Goal: Task Accomplishment & Management: Use online tool/utility

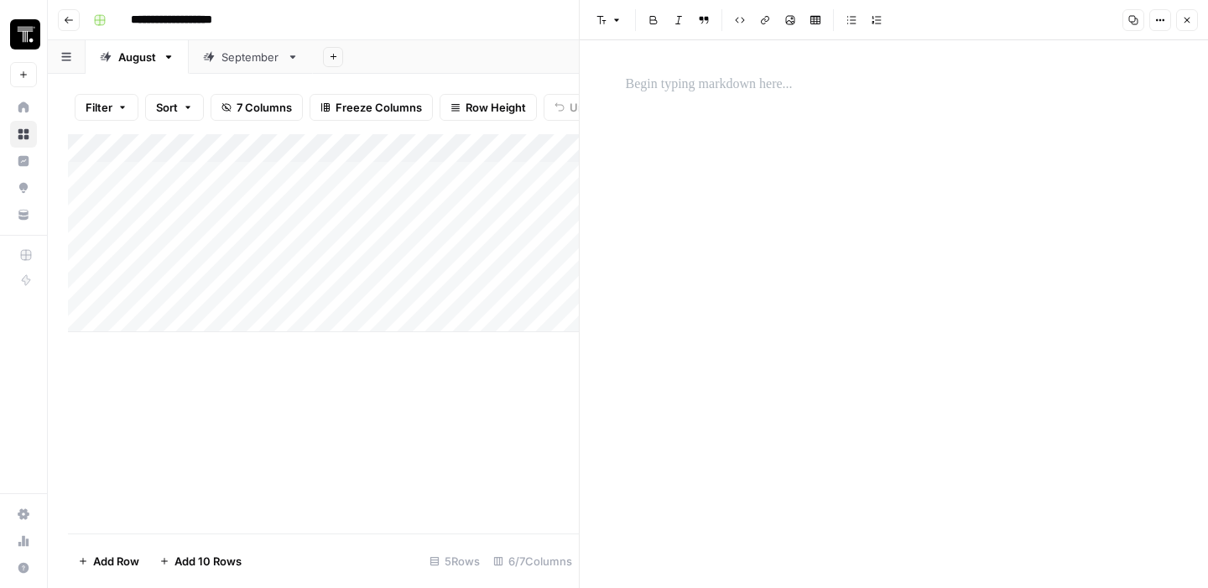
click at [848, 116] on div at bounding box center [894, 314] width 557 height 548
click at [784, 74] on p at bounding box center [894, 85] width 537 height 22
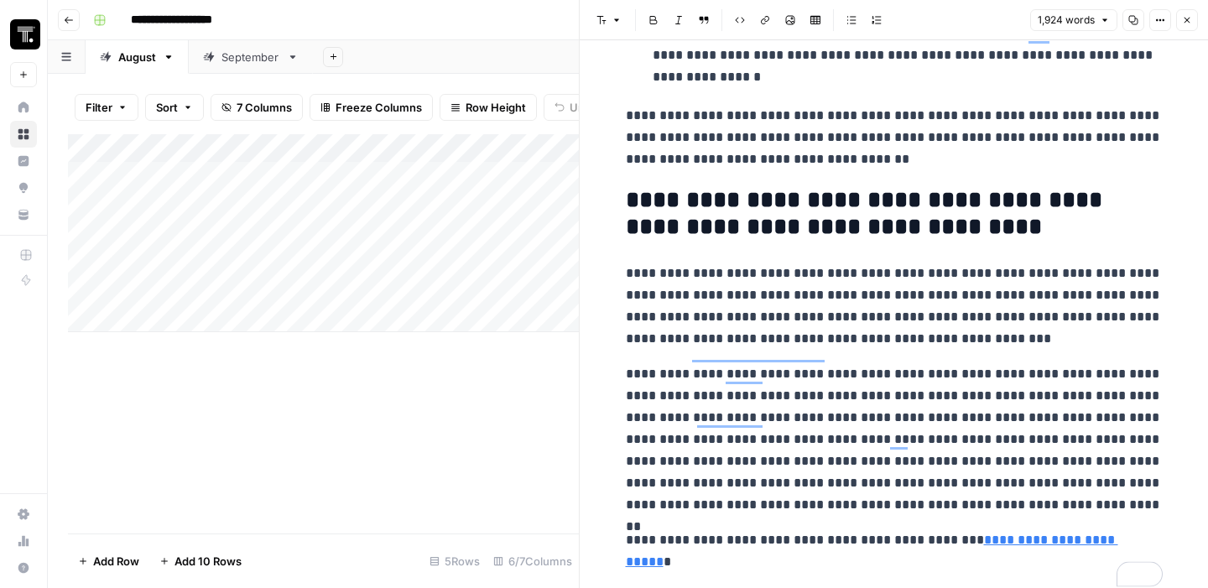
scroll to position [5516, 0]
click at [1186, 18] on icon "button" at bounding box center [1187, 20] width 10 height 10
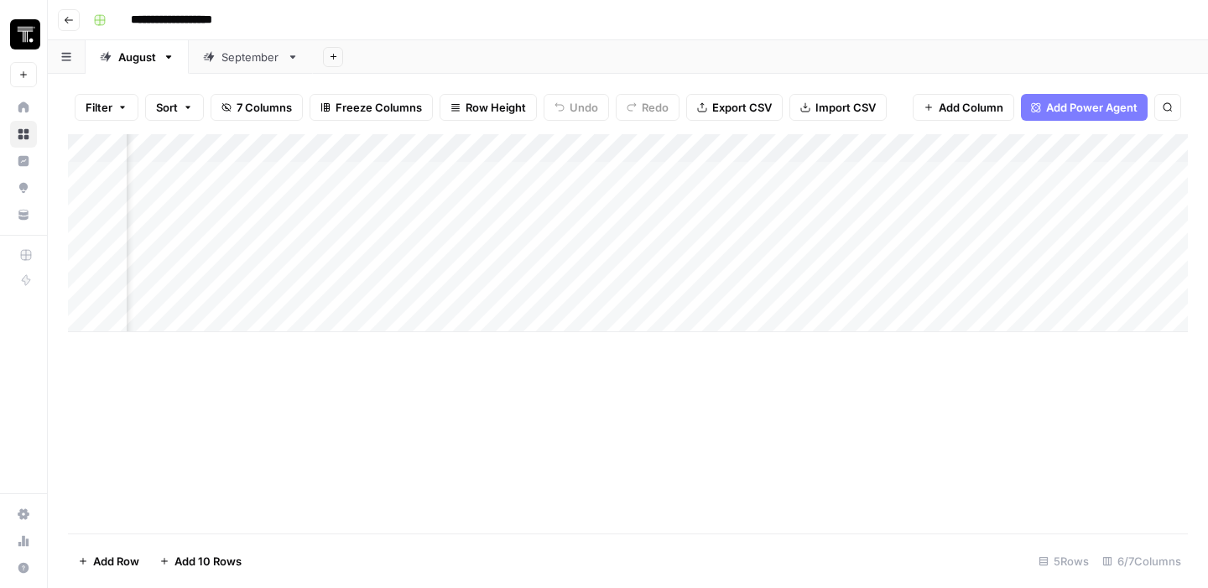
scroll to position [0, 167]
click at [758, 289] on div "Add Column" at bounding box center [628, 233] width 1120 height 198
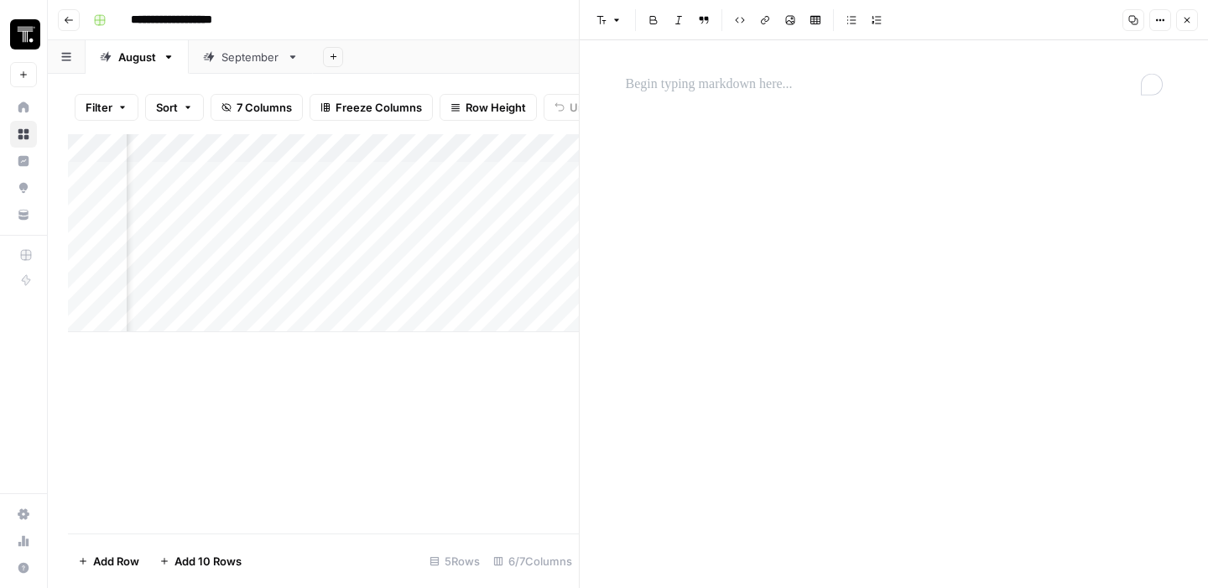
click at [824, 98] on div "To enrich screen reader interactions, please activate Accessibility in Grammarl…" at bounding box center [894, 84] width 557 height 35
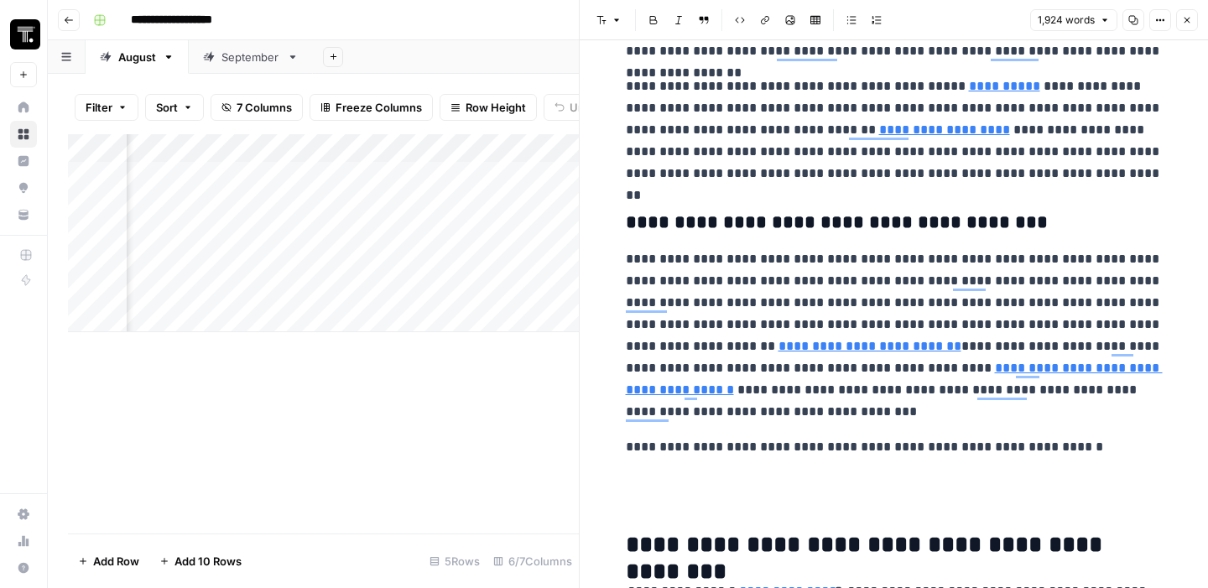
scroll to position [3516, 0]
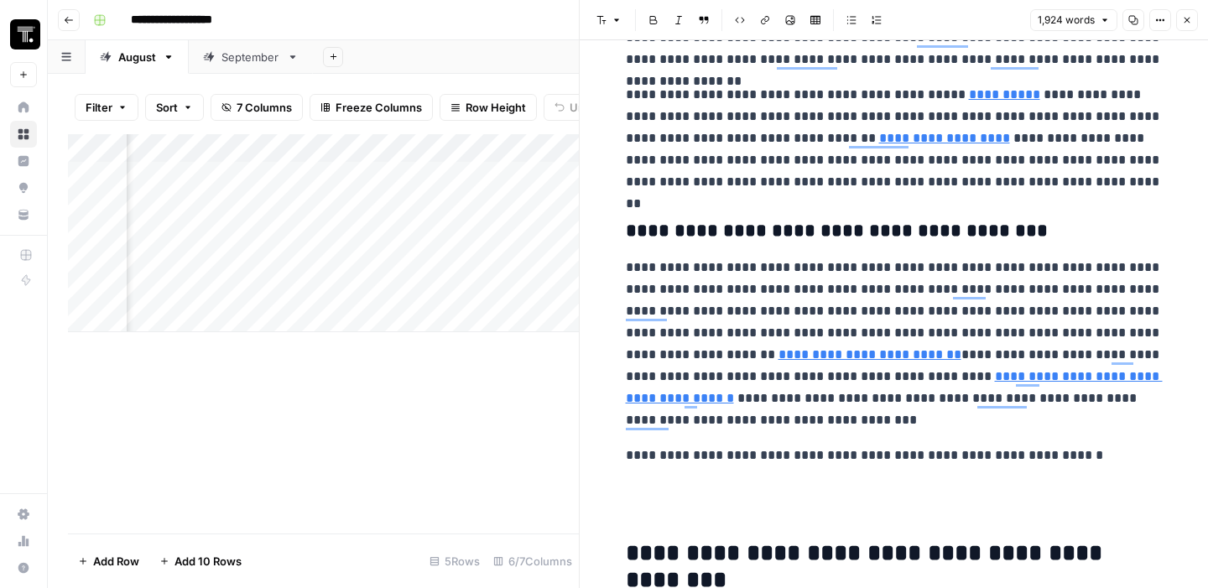
click at [1188, 24] on icon "button" at bounding box center [1187, 20] width 10 height 10
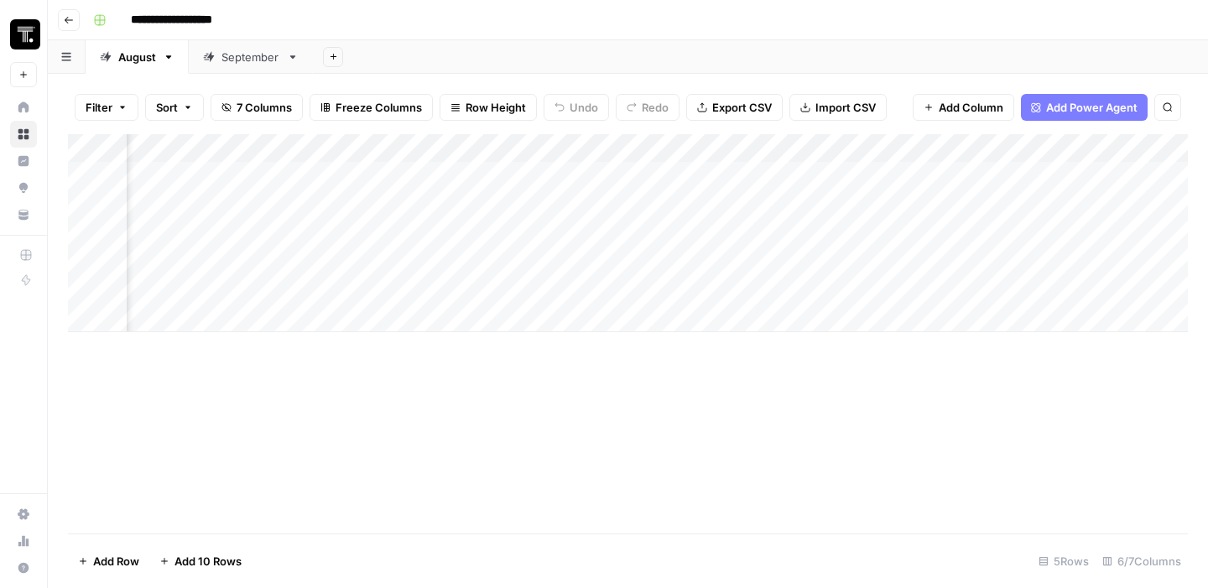
scroll to position [0, 294]
click at [720, 31] on div "**********" at bounding box center [638, 20] width 1105 height 27
click at [171, 343] on div "Add Column" at bounding box center [628, 261] width 1120 height 255
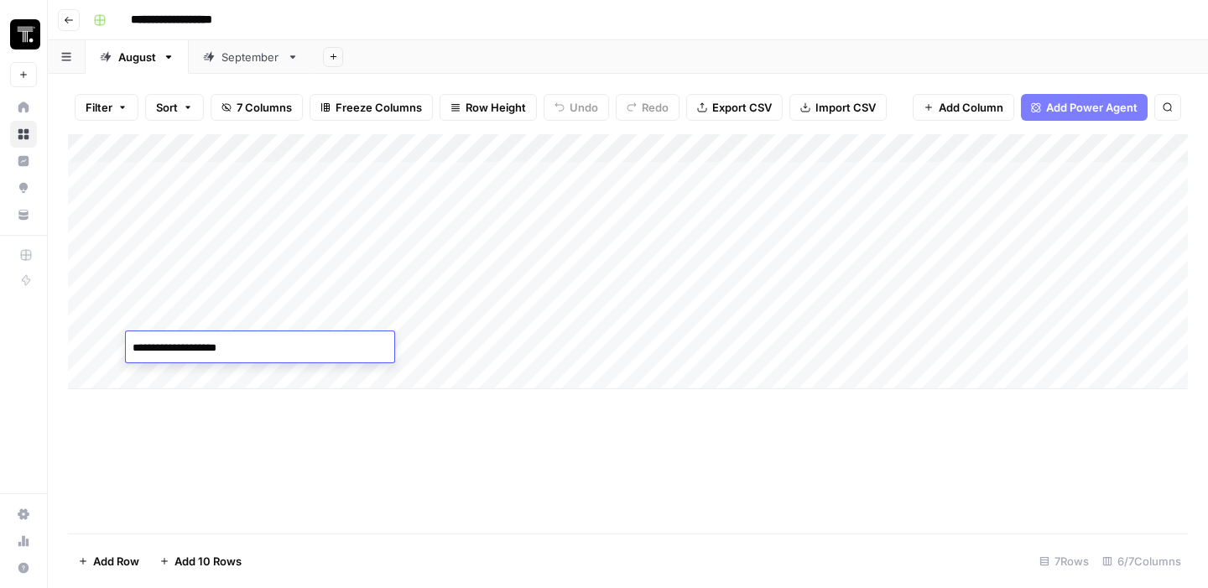
type textarea "**********"
click at [581, 555] on footer "Add Row Add 10 Rows 7 Rows 6/7 Columns" at bounding box center [628, 560] width 1120 height 55
click at [361, 346] on div "Add Column" at bounding box center [628, 261] width 1120 height 255
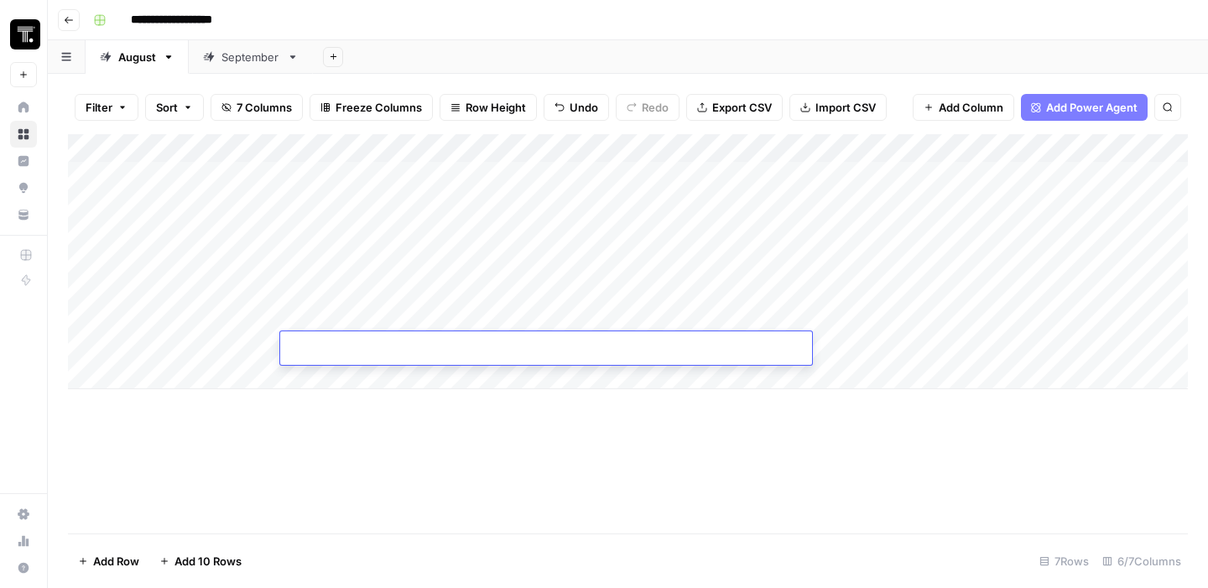
type input "**********"
click at [450, 468] on div "Add Column" at bounding box center [628, 333] width 1120 height 399
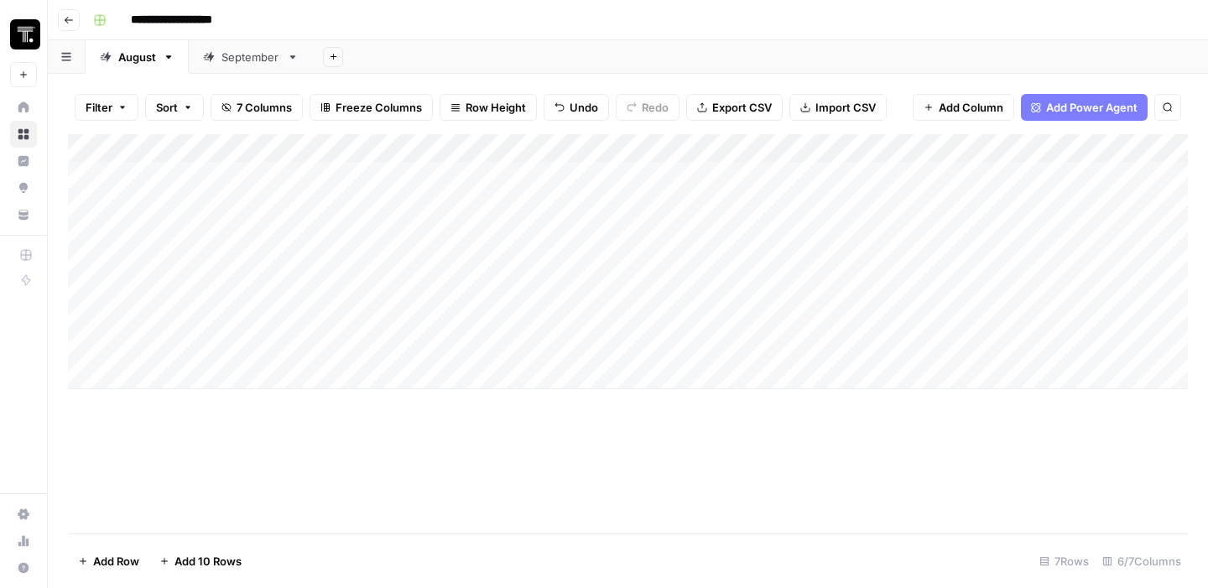
click at [930, 348] on div "Add Column" at bounding box center [628, 261] width 1120 height 255
click at [866, 346] on div "Add Column" at bounding box center [628, 261] width 1120 height 255
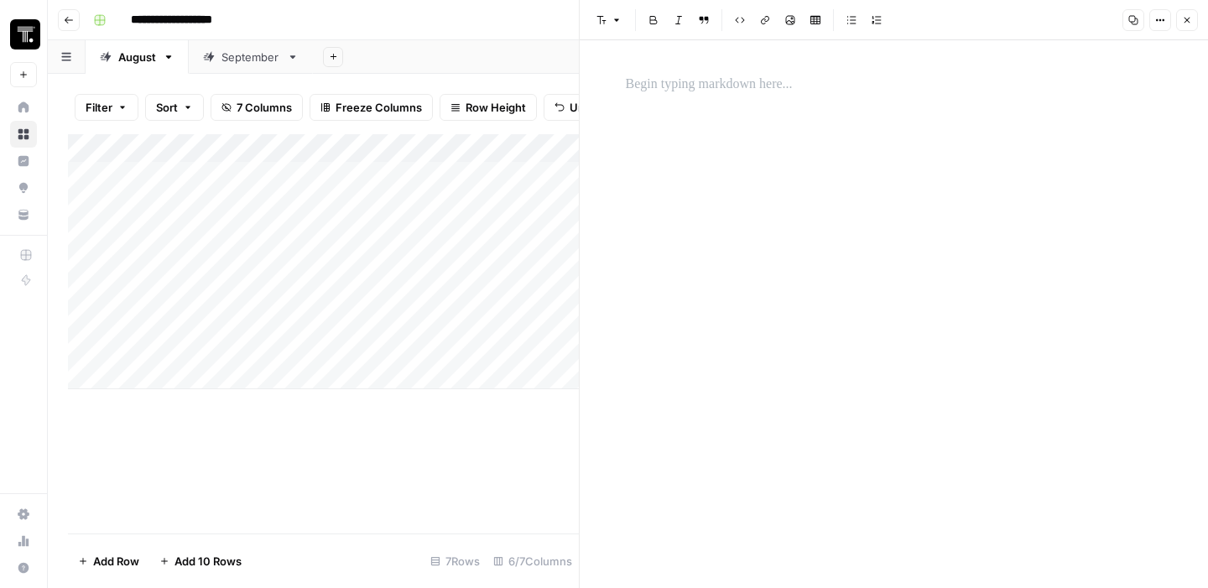
click at [768, 108] on div at bounding box center [894, 314] width 557 height 548
click at [765, 82] on p at bounding box center [894, 85] width 537 height 22
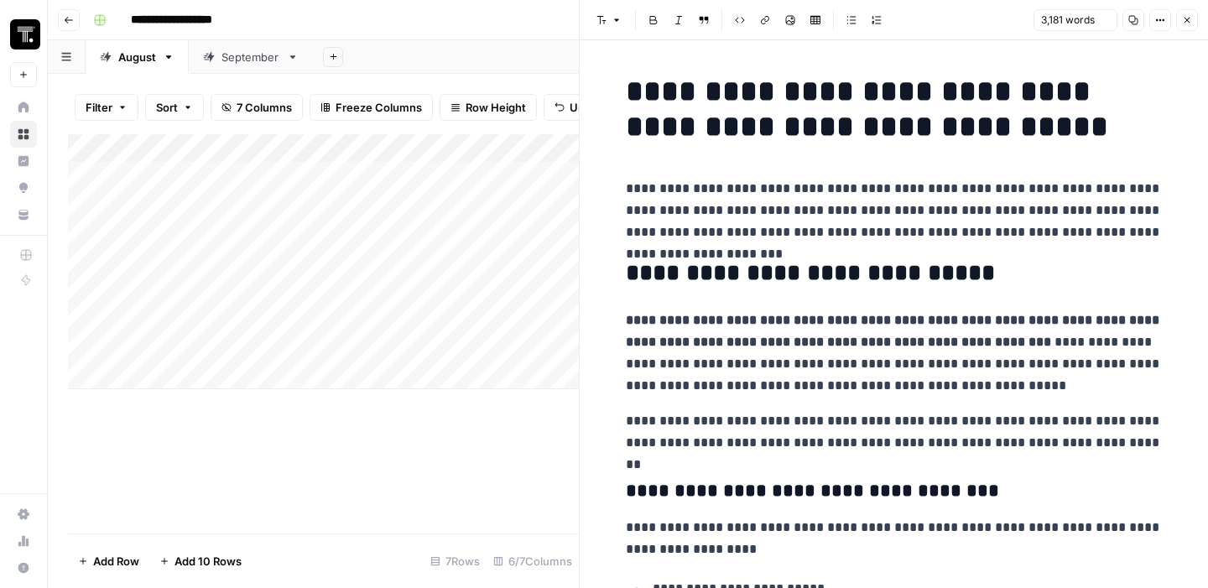
scroll to position [9814, 0]
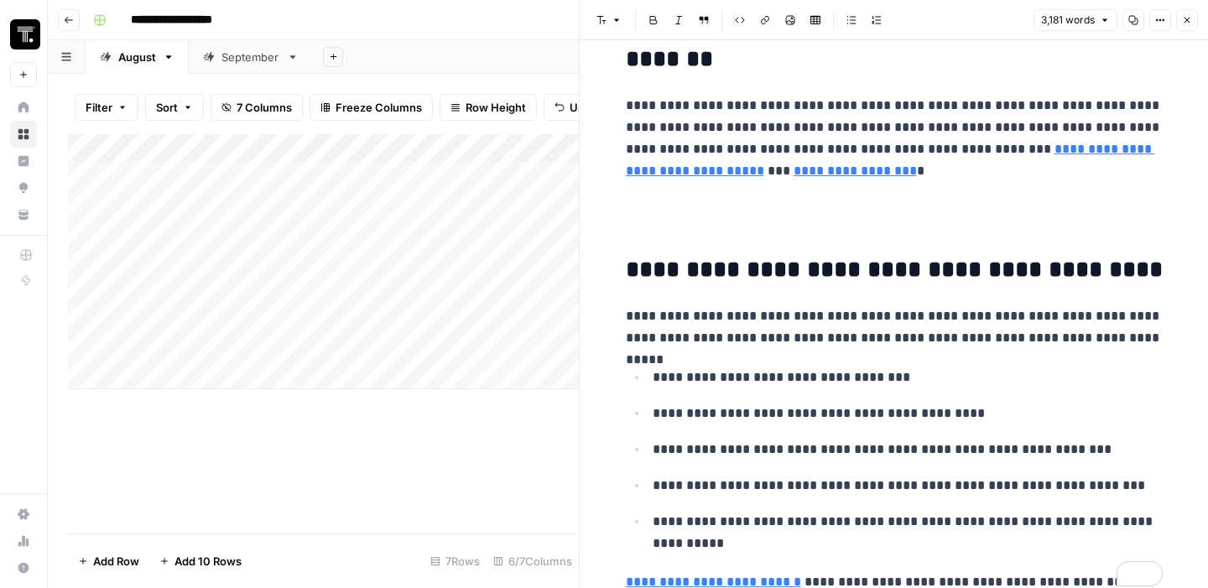
click at [393, 533] on div "Add Column" at bounding box center [323, 333] width 511 height 399
click at [1185, 20] on icon "button" at bounding box center [1187, 20] width 10 height 10
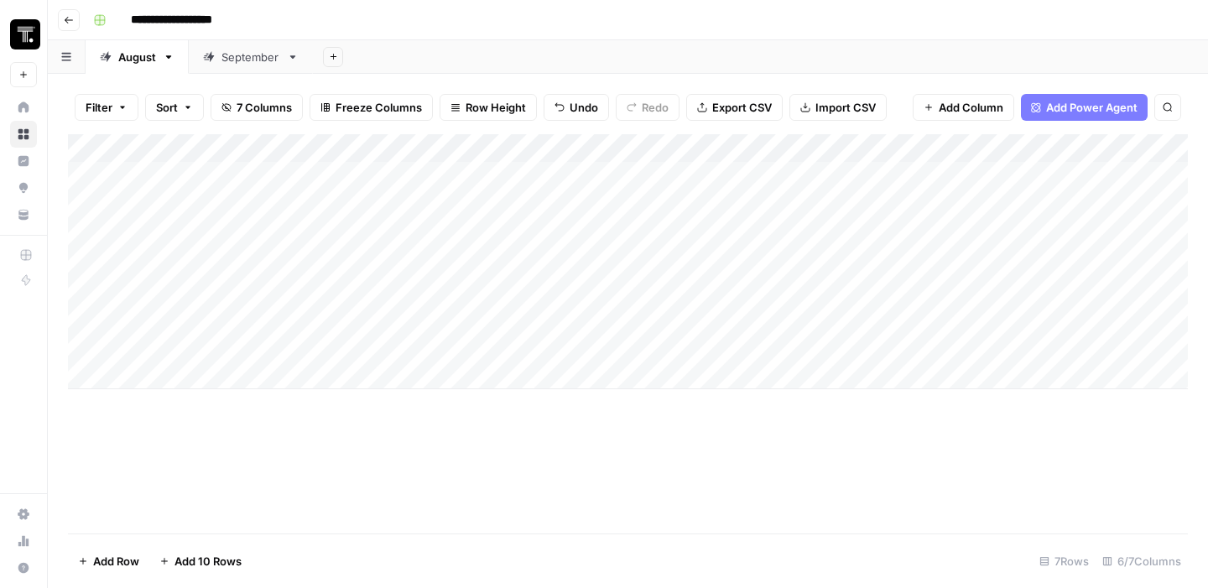
click at [858, 349] on div "Add Column" at bounding box center [628, 261] width 1120 height 255
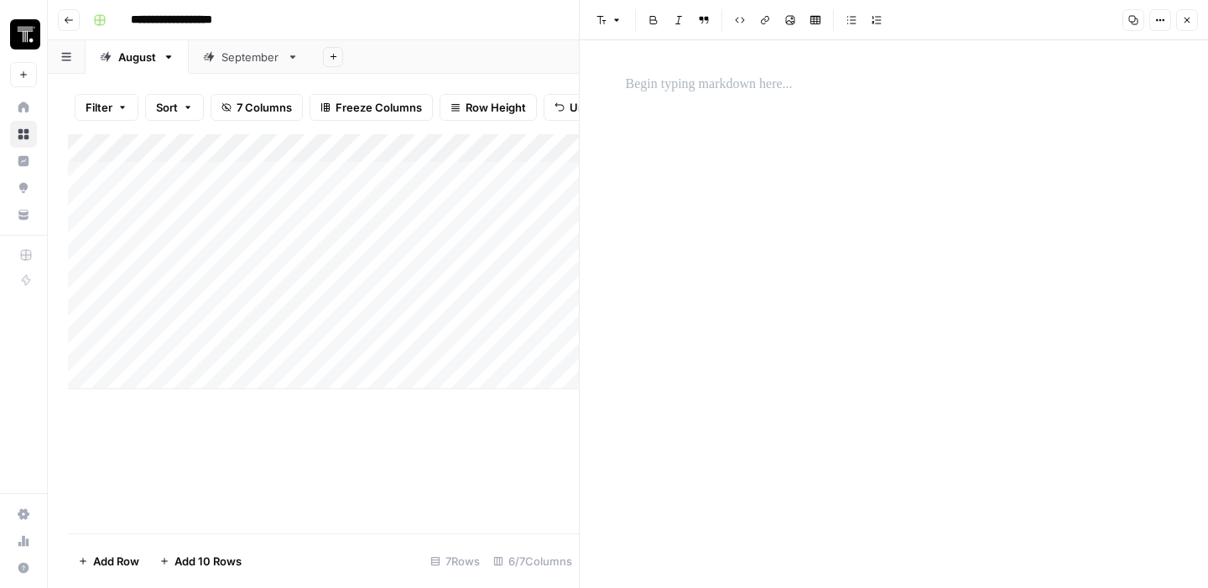
click at [840, 149] on div at bounding box center [894, 314] width 557 height 548
click at [759, 75] on p at bounding box center [894, 85] width 537 height 22
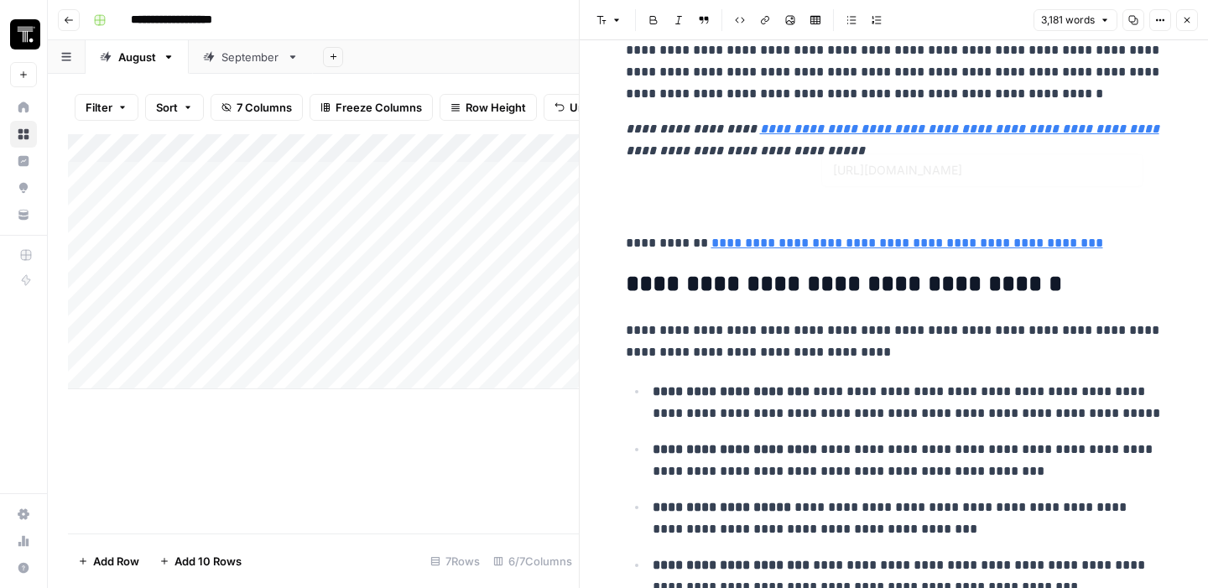
type input "[URL][DOMAIN_NAME]"
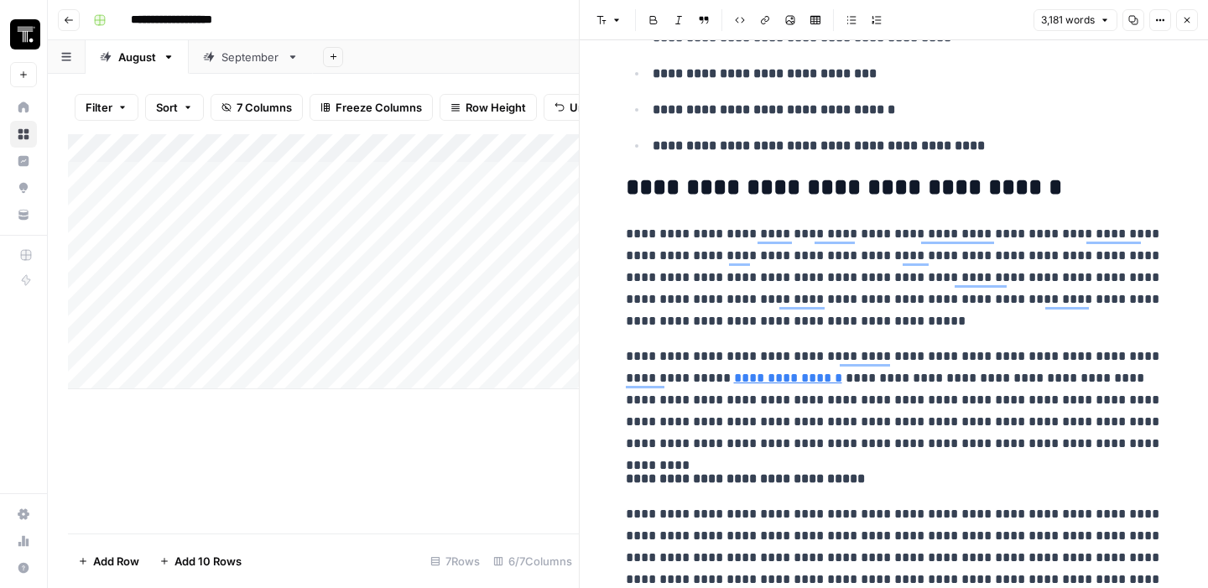
scroll to position [980, 0]
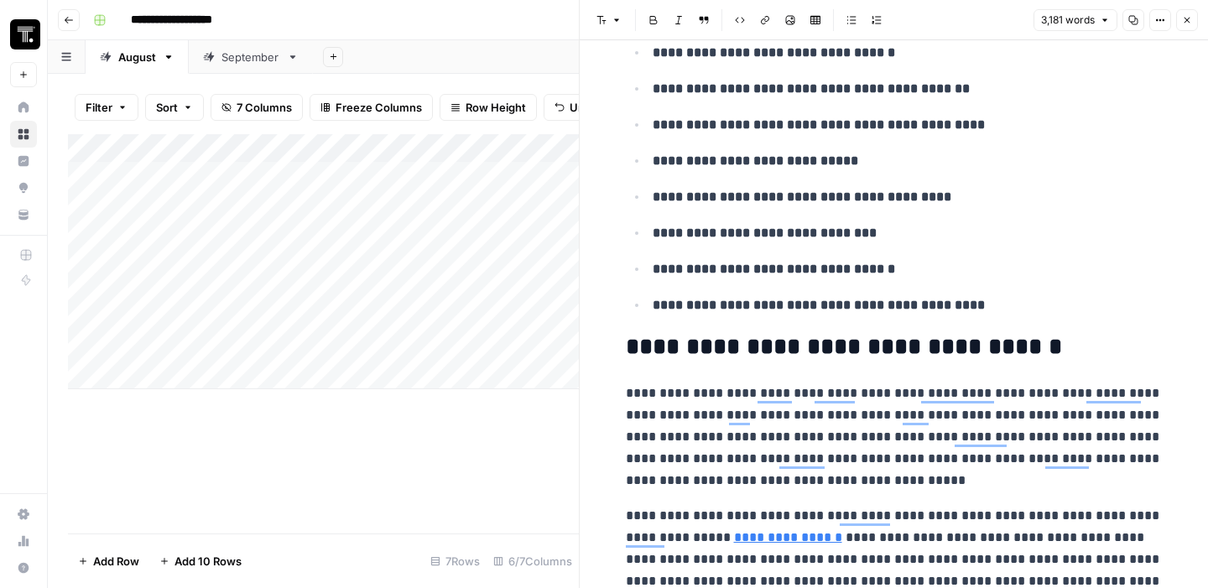
click at [1189, 24] on icon "button" at bounding box center [1187, 20] width 10 height 10
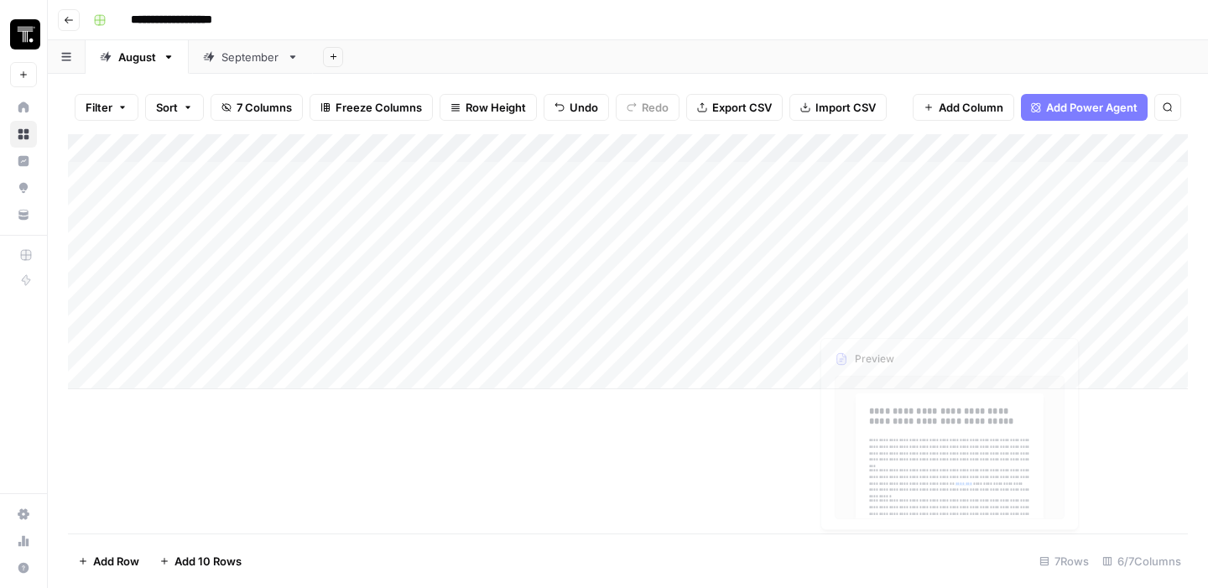
click at [852, 351] on div "Add Column" at bounding box center [628, 261] width 1120 height 255
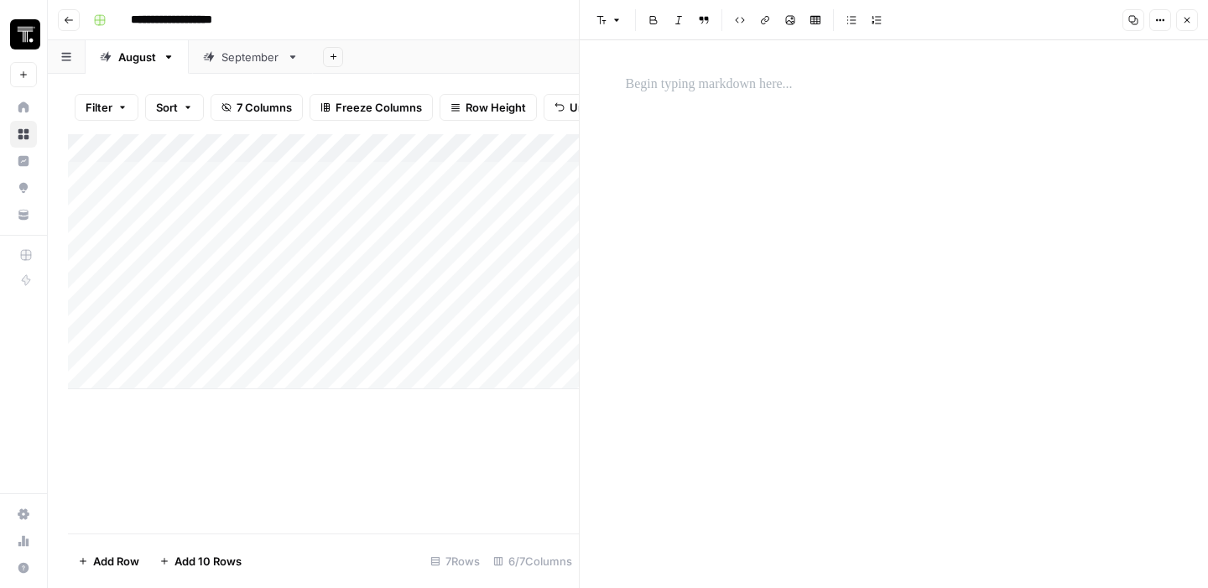
click at [849, 124] on div at bounding box center [894, 314] width 557 height 548
click at [784, 77] on p "To enrich screen reader interactions, please activate Accessibility in Grammarl…" at bounding box center [894, 85] width 537 height 22
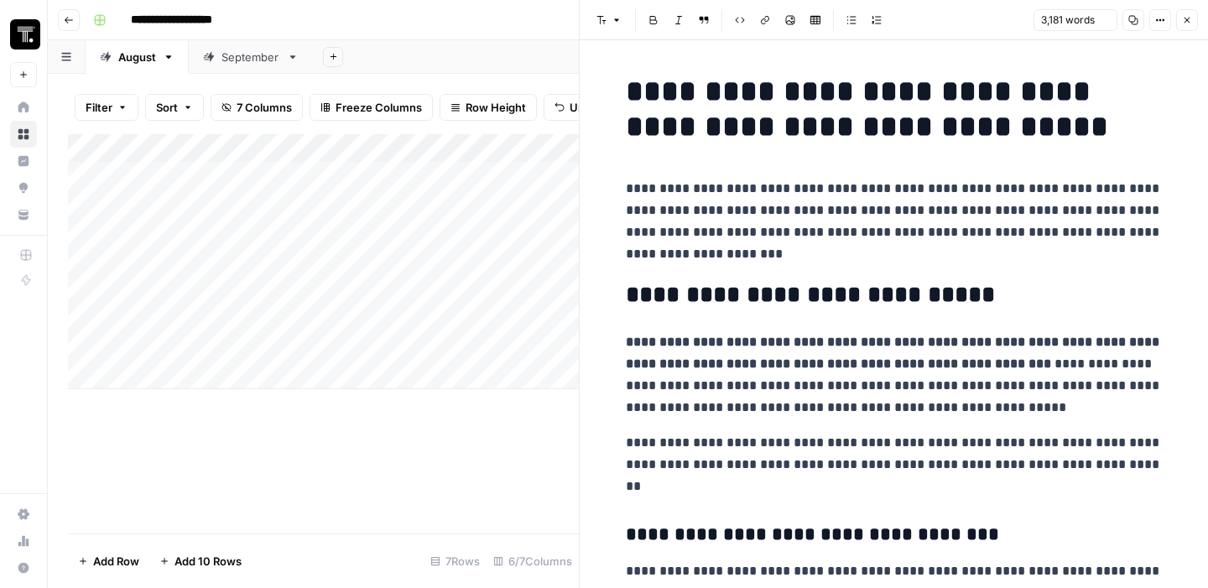
scroll to position [9813, 0]
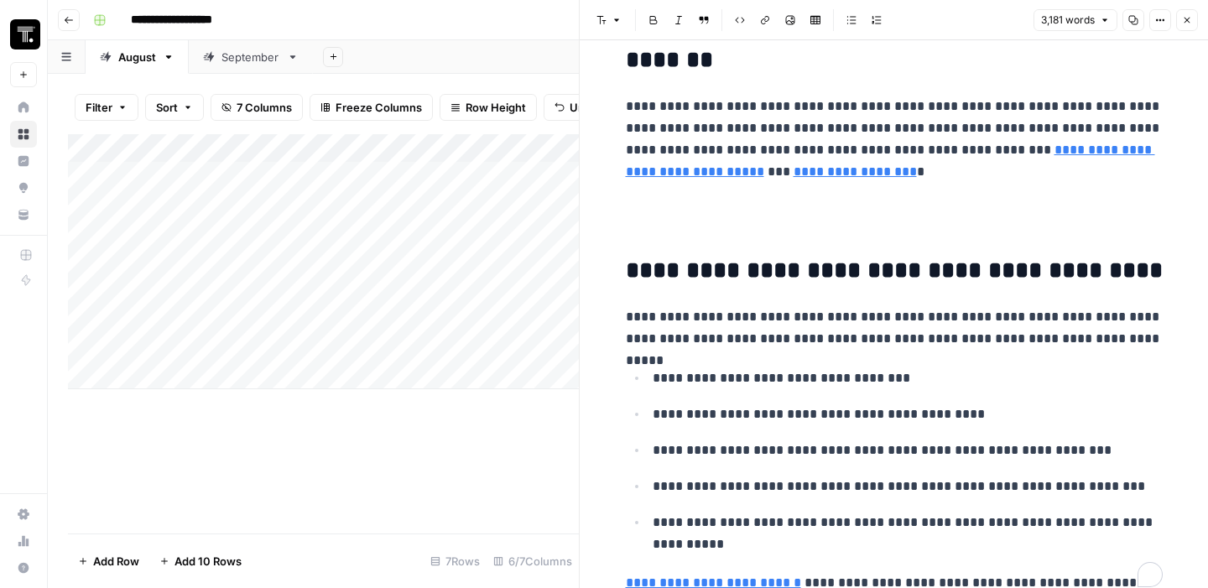
click at [774, 196] on p "To enrich screen reader interactions, please activate Accessibility in Grammarl…" at bounding box center [894, 218] width 537 height 44
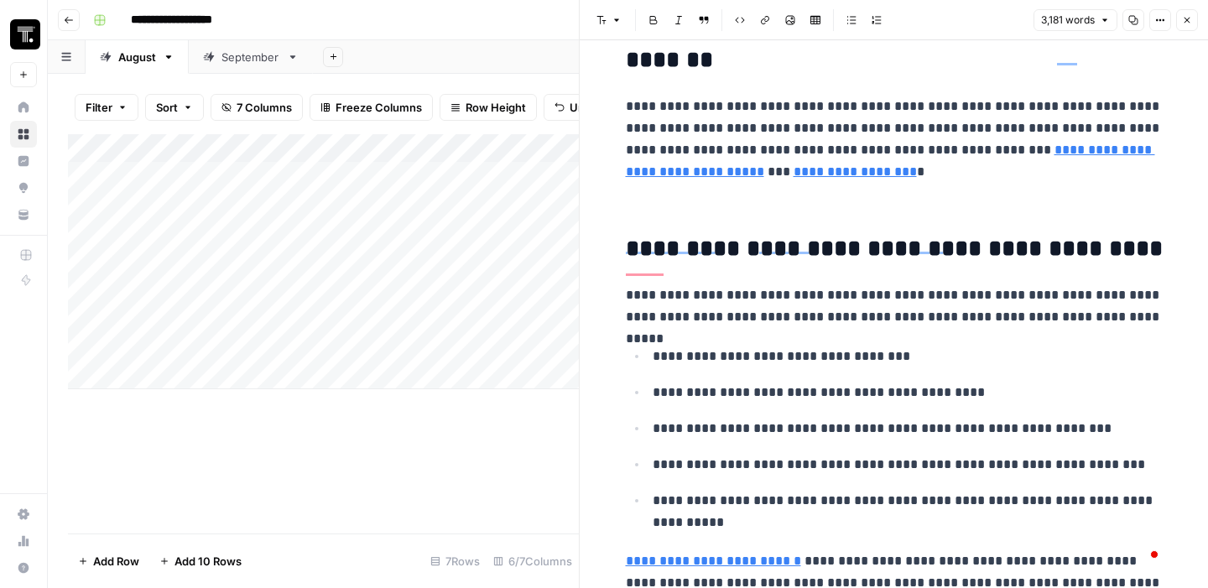
click at [1187, 15] on icon "button" at bounding box center [1187, 20] width 10 height 10
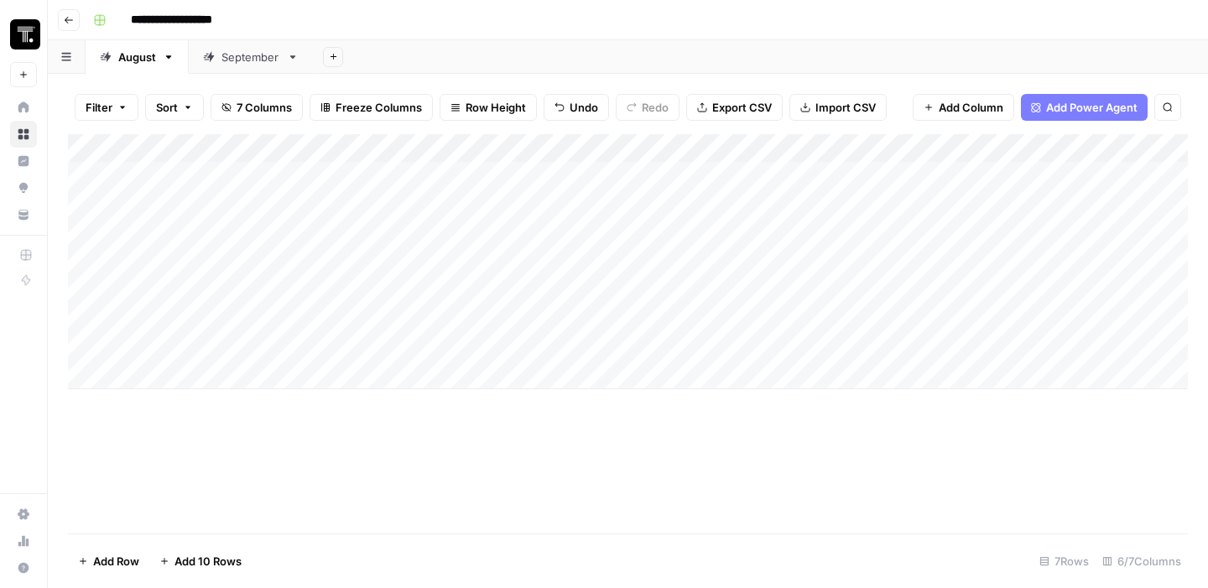
click at [195, 375] on div "Add Column" at bounding box center [628, 261] width 1120 height 255
type textarea "**********"
click at [360, 374] on div "Add Column" at bounding box center [628, 275] width 1120 height 283
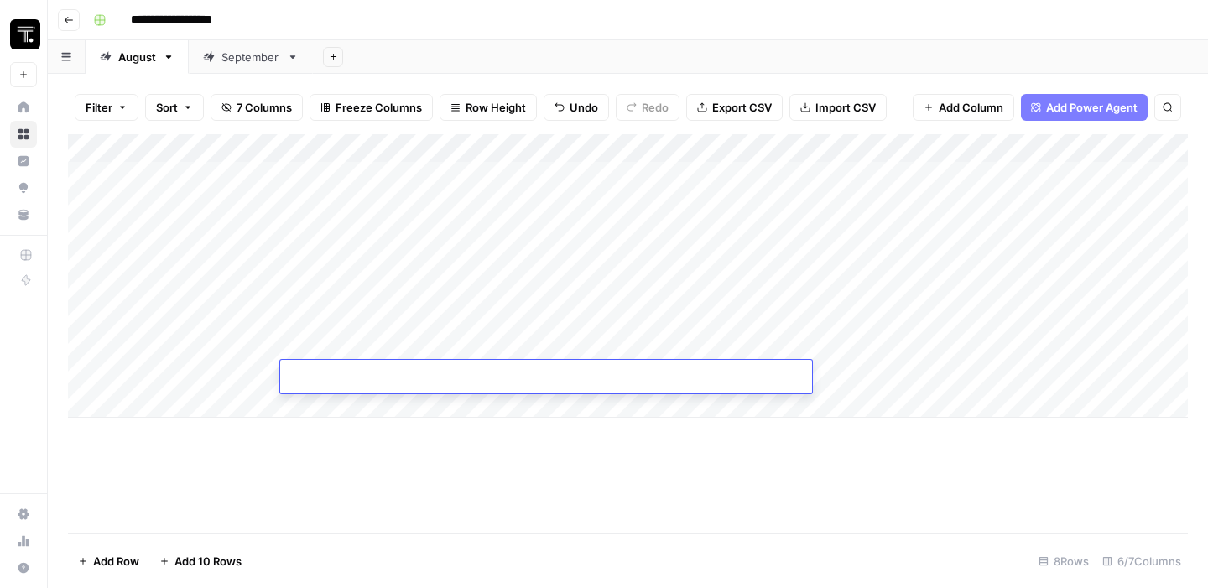
type input "**********"
click at [563, 507] on div "Add Column" at bounding box center [628, 333] width 1120 height 399
click at [871, 375] on div "Add Column" at bounding box center [628, 275] width 1120 height 283
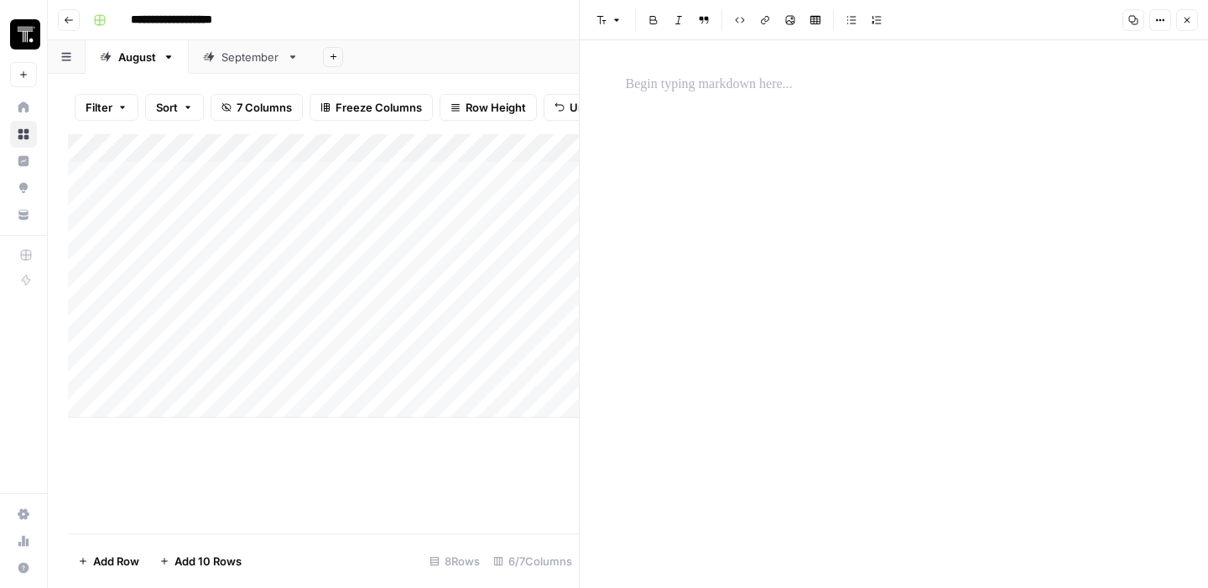
click at [798, 168] on div at bounding box center [894, 314] width 557 height 548
click at [763, 91] on p "To enrich screen reader interactions, please activate Accessibility in Grammarl…" at bounding box center [894, 85] width 537 height 22
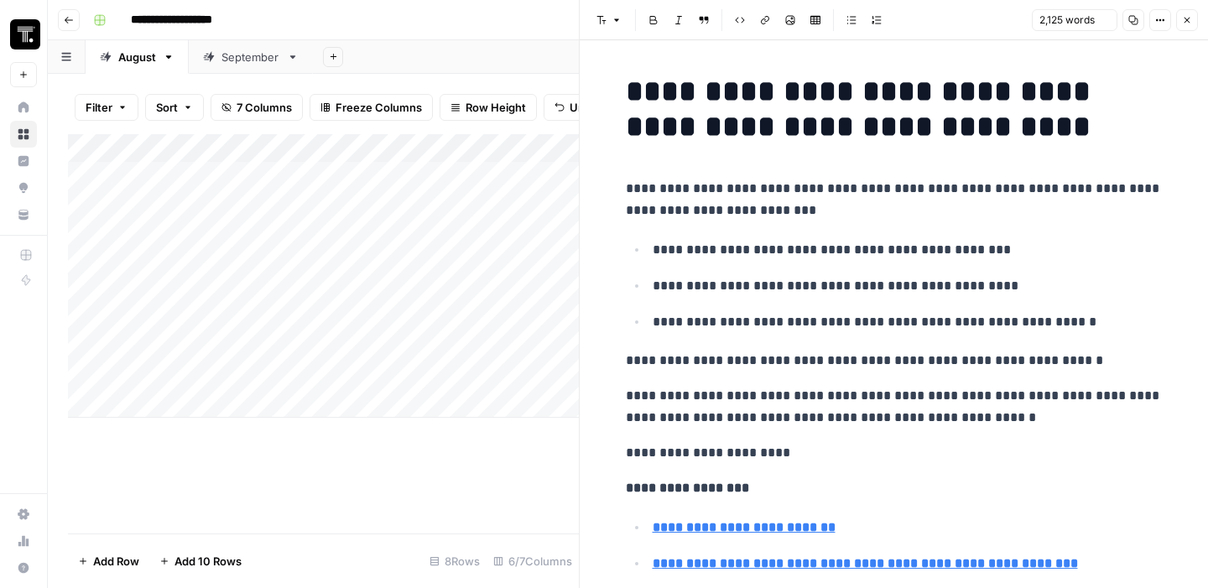
scroll to position [7085, 0]
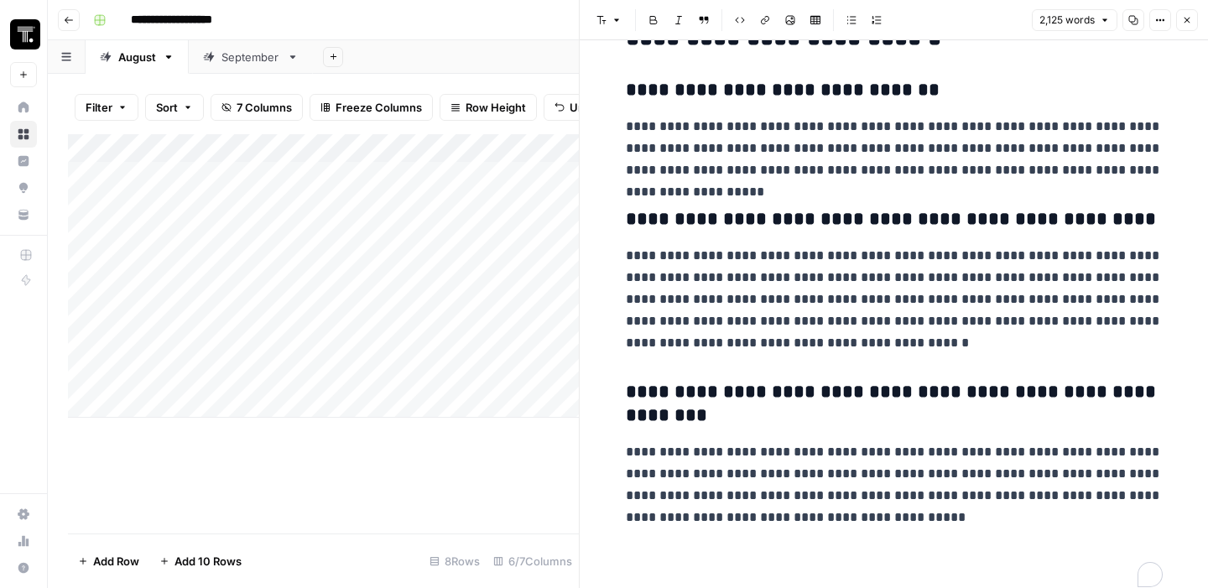
click at [552, 446] on div "Add Column" at bounding box center [323, 333] width 511 height 399
click at [1186, 18] on icon "button" at bounding box center [1187, 20] width 10 height 10
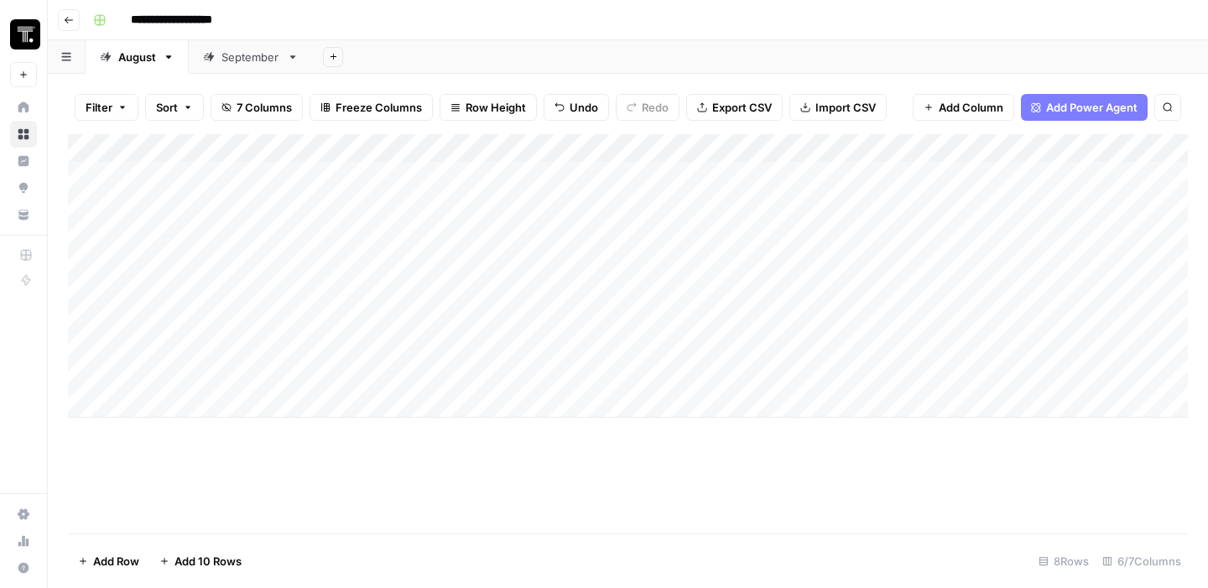
click at [936, 386] on div "Add Column" at bounding box center [628, 275] width 1120 height 283
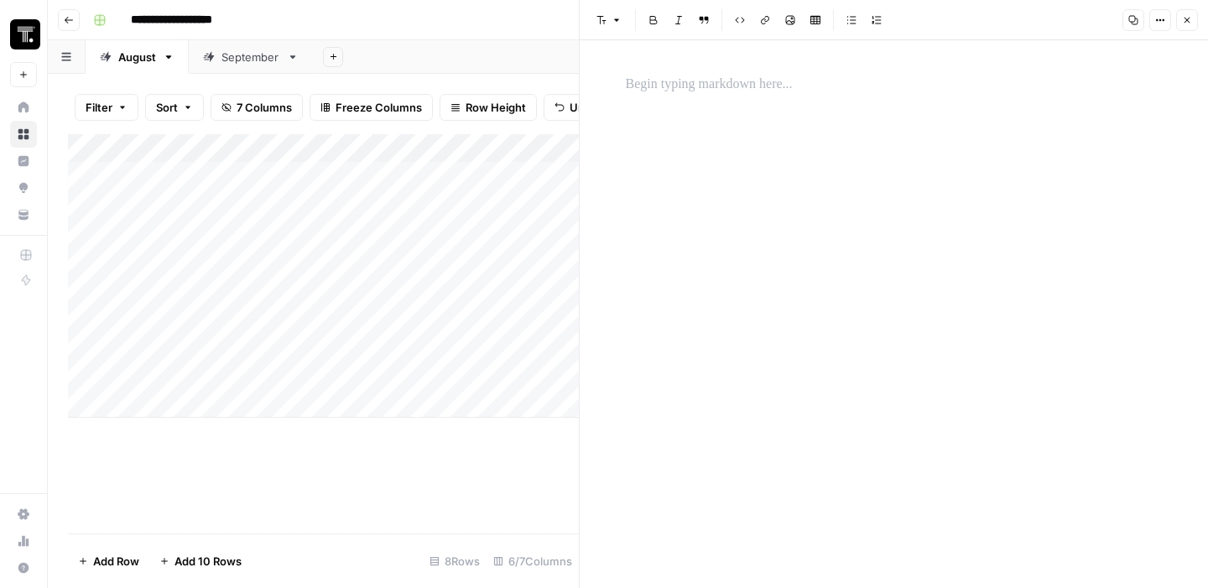
click at [863, 253] on div at bounding box center [894, 314] width 557 height 548
click at [762, 113] on div at bounding box center [894, 314] width 557 height 548
click at [762, 89] on p "To enrich screen reader interactions, please activate Accessibility in Grammarl…" at bounding box center [894, 85] width 537 height 22
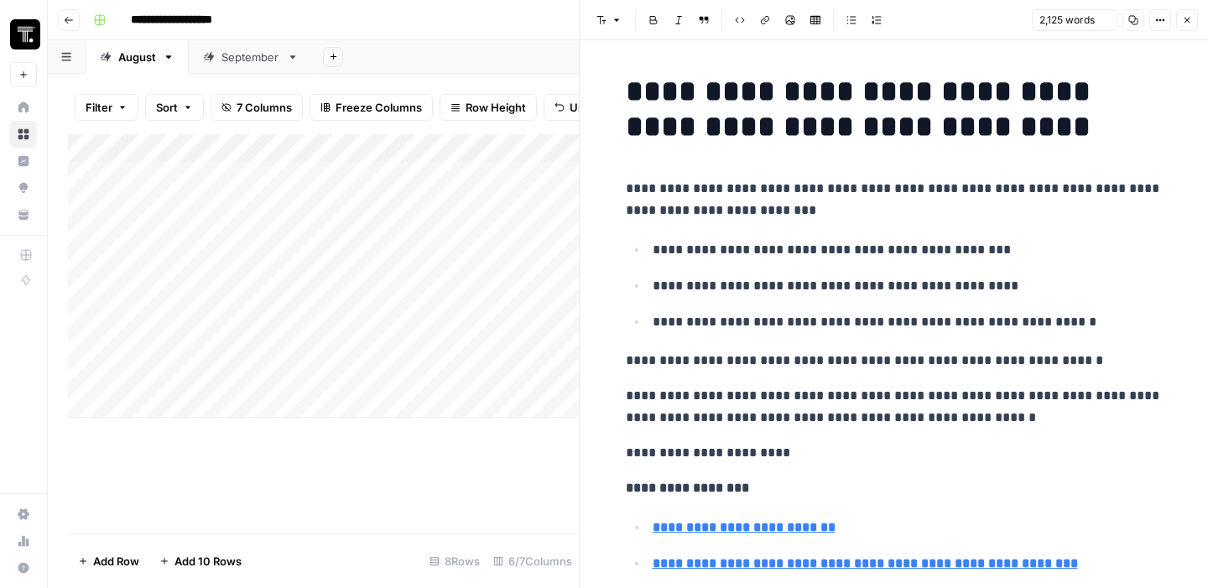
scroll to position [7085, 0]
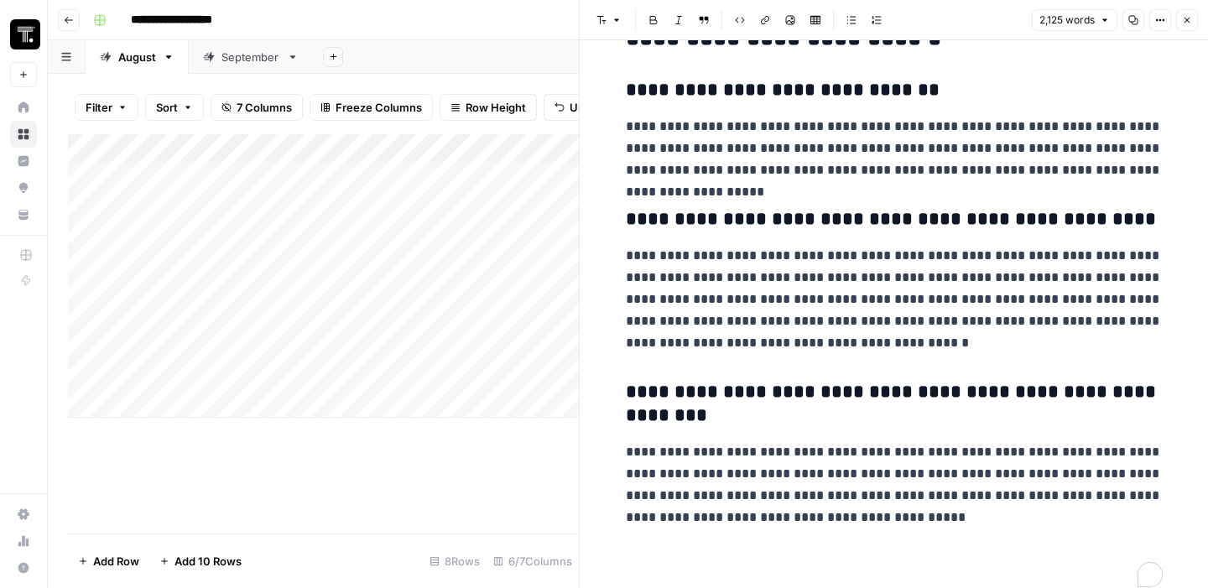
click at [1176, 24] on button "Close" at bounding box center [1187, 20] width 22 height 22
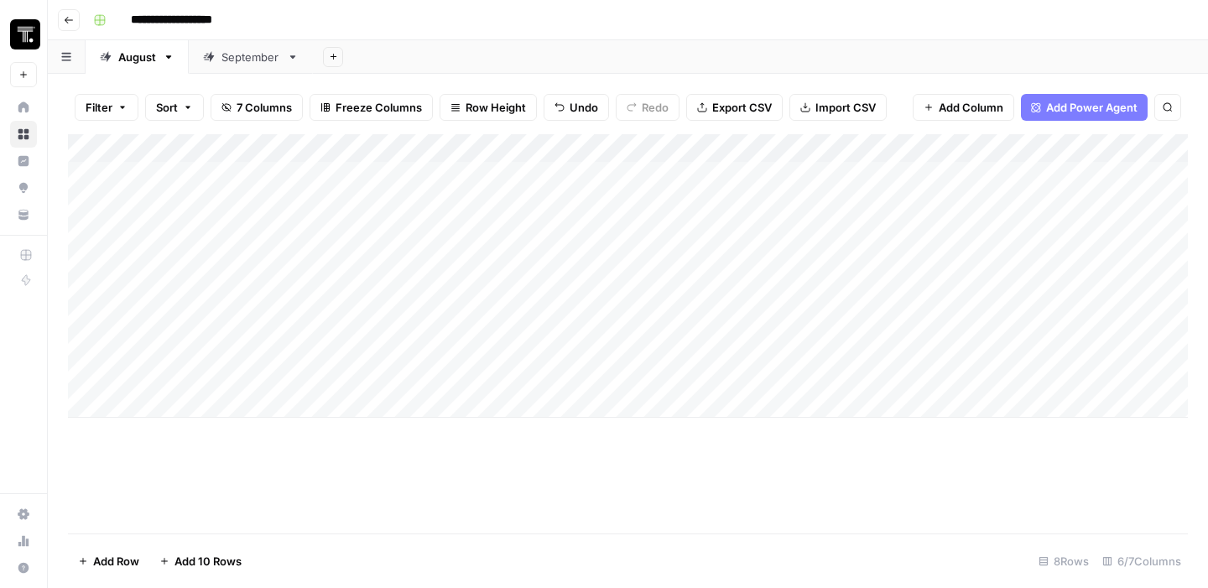
click at [859, 384] on div "Add Column" at bounding box center [628, 275] width 1120 height 283
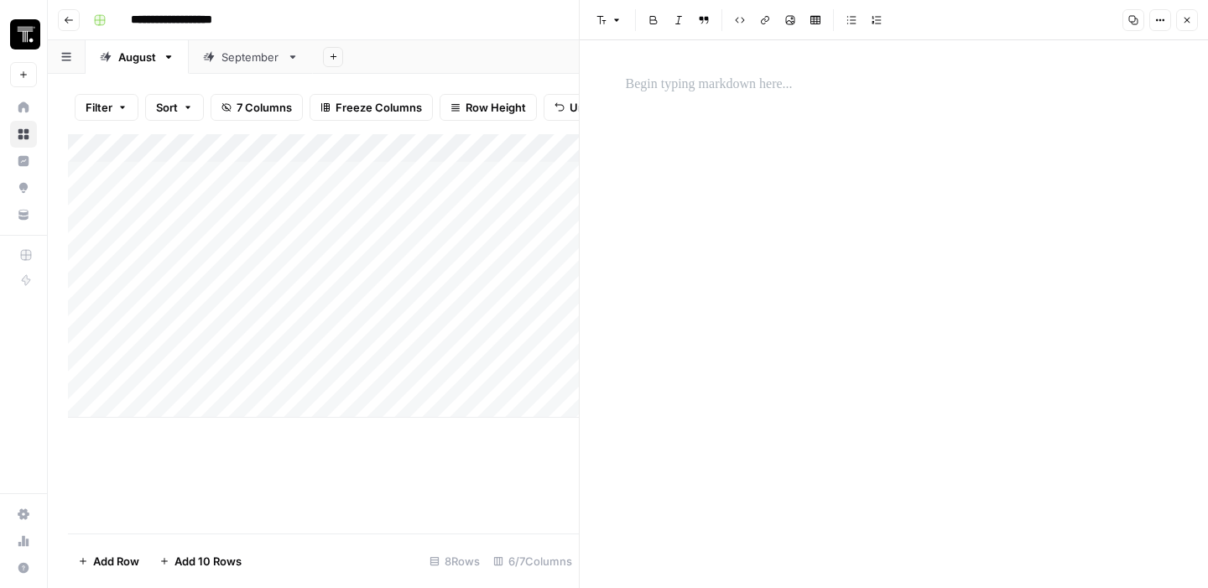
click at [742, 86] on p at bounding box center [894, 85] width 537 height 22
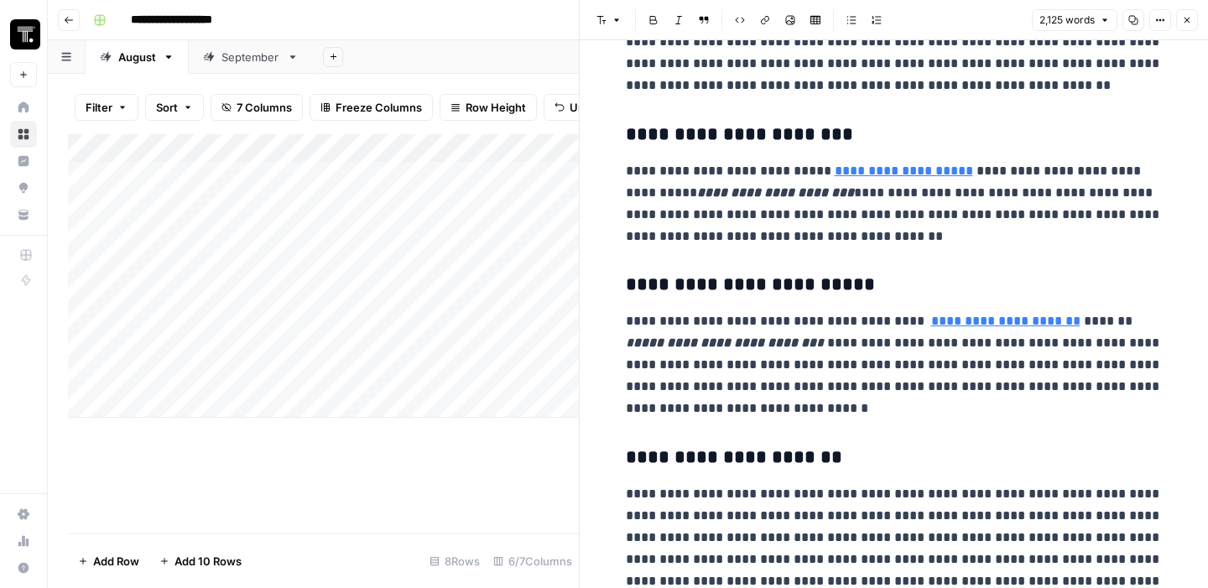
scroll to position [3534, 0]
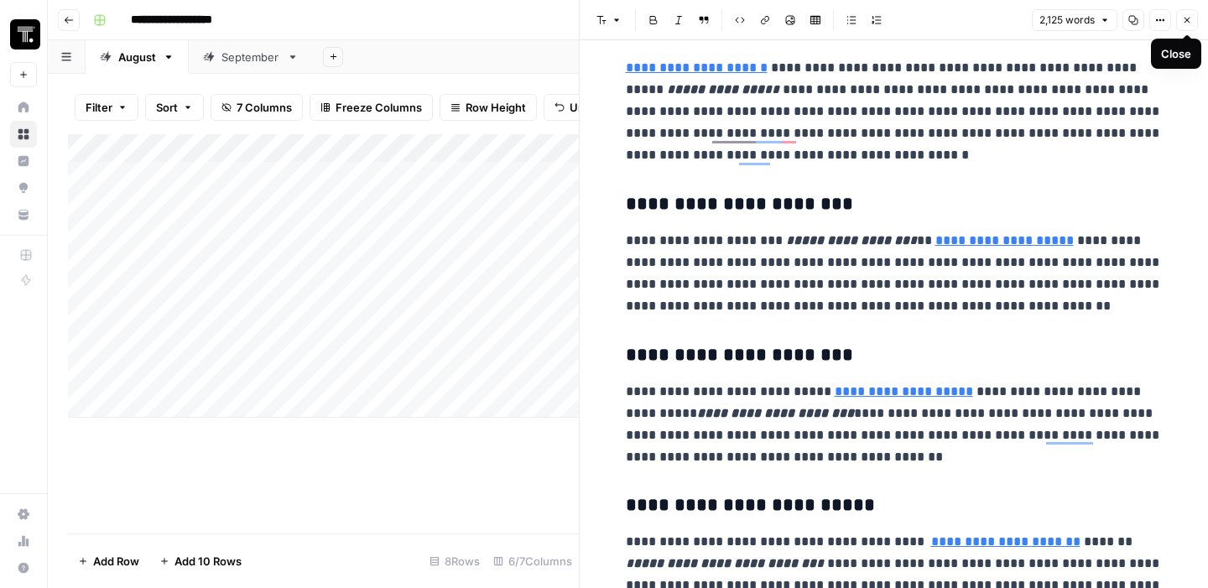
click at [1190, 17] on icon "button" at bounding box center [1187, 20] width 10 height 10
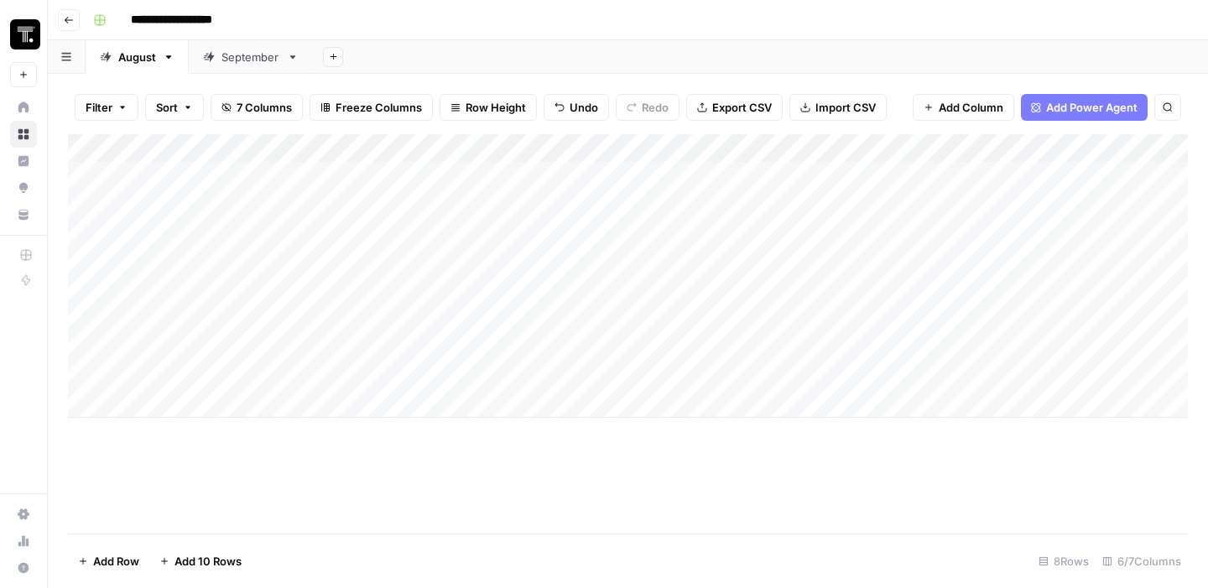
click at [960, 385] on div "Add Column" at bounding box center [628, 275] width 1120 height 283
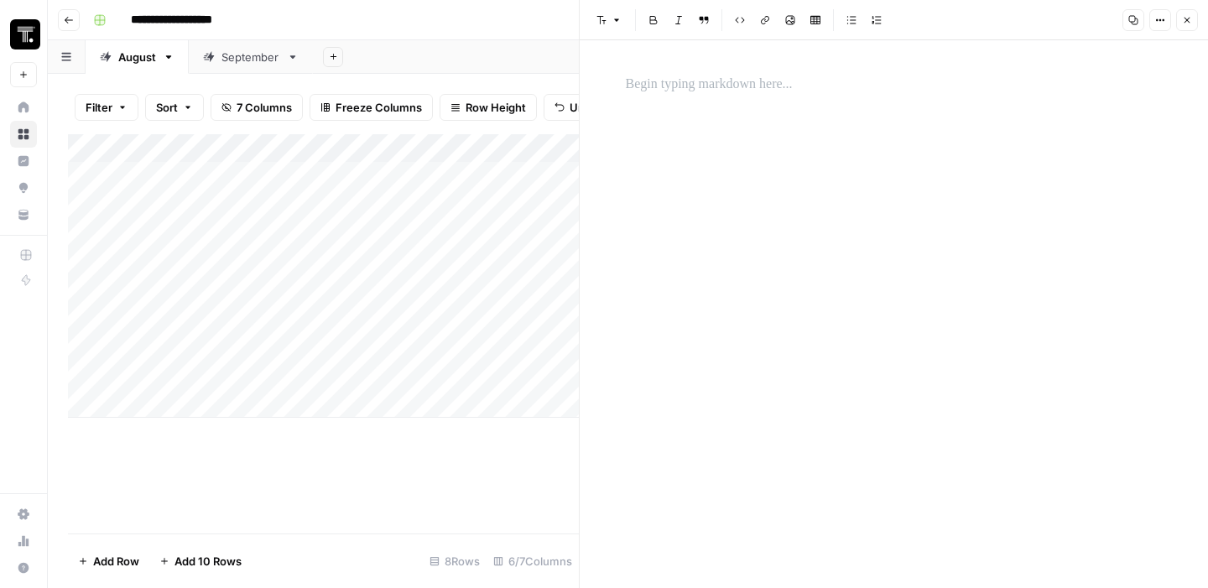
click at [819, 106] on div at bounding box center [894, 314] width 557 height 548
click at [806, 82] on p "To enrich screen reader interactions, please activate Accessibility in Grammarl…" at bounding box center [894, 85] width 537 height 22
paste div "To enrich screen reader interactions, please activate Accessibility in Grammarl…"
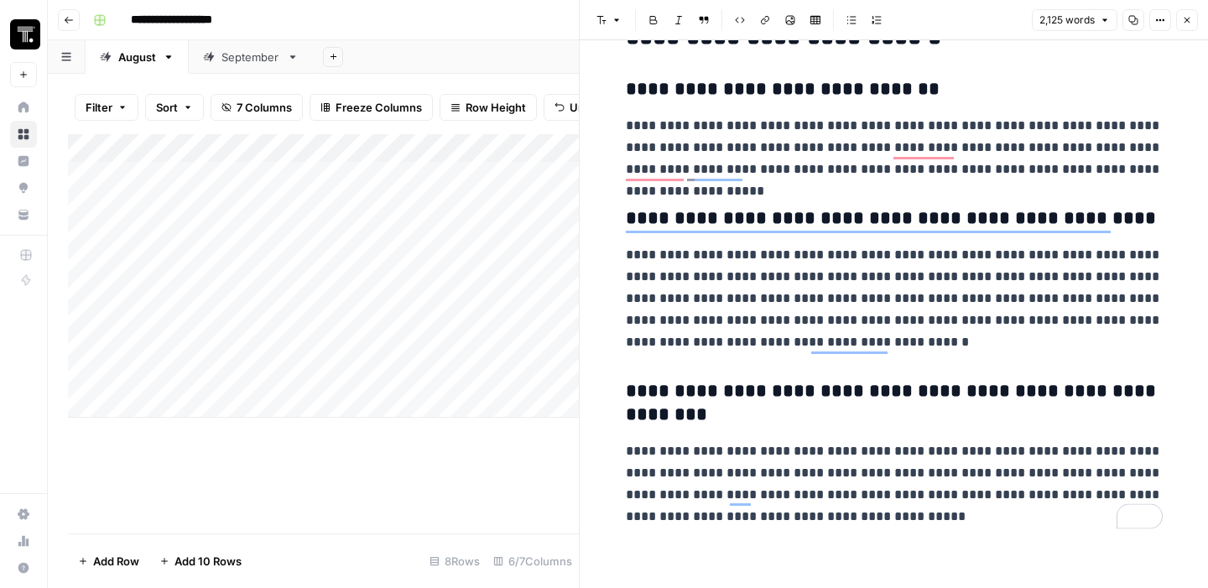
scroll to position [7088, 0]
click at [1186, 23] on icon "button" at bounding box center [1187, 20] width 10 height 10
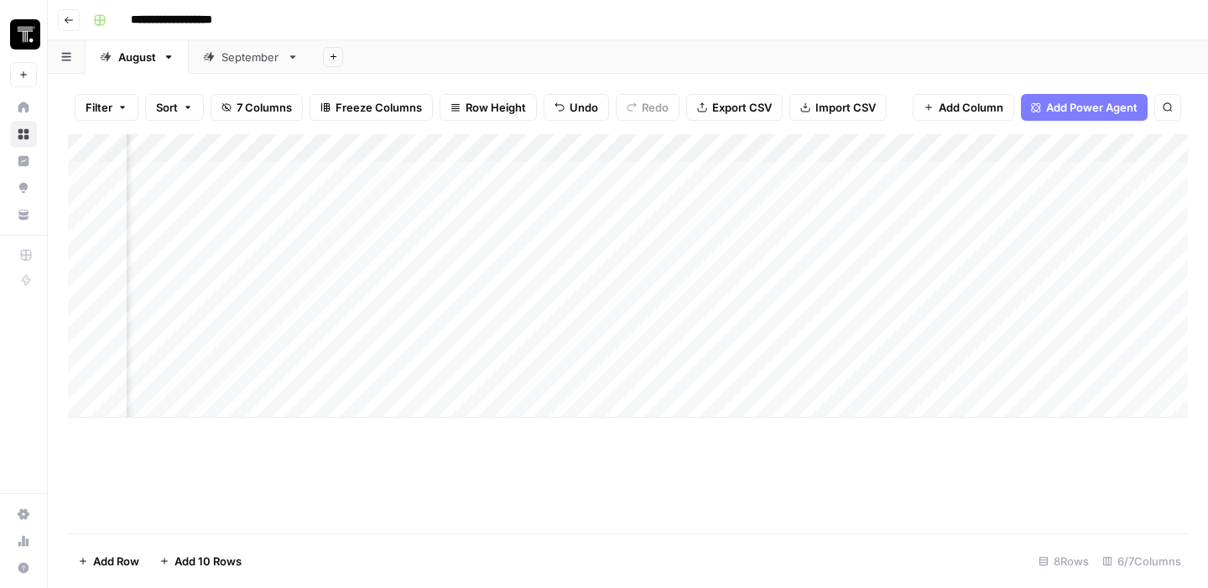
scroll to position [0, 498]
click at [988, 174] on div "Add Column" at bounding box center [628, 275] width 1120 height 283
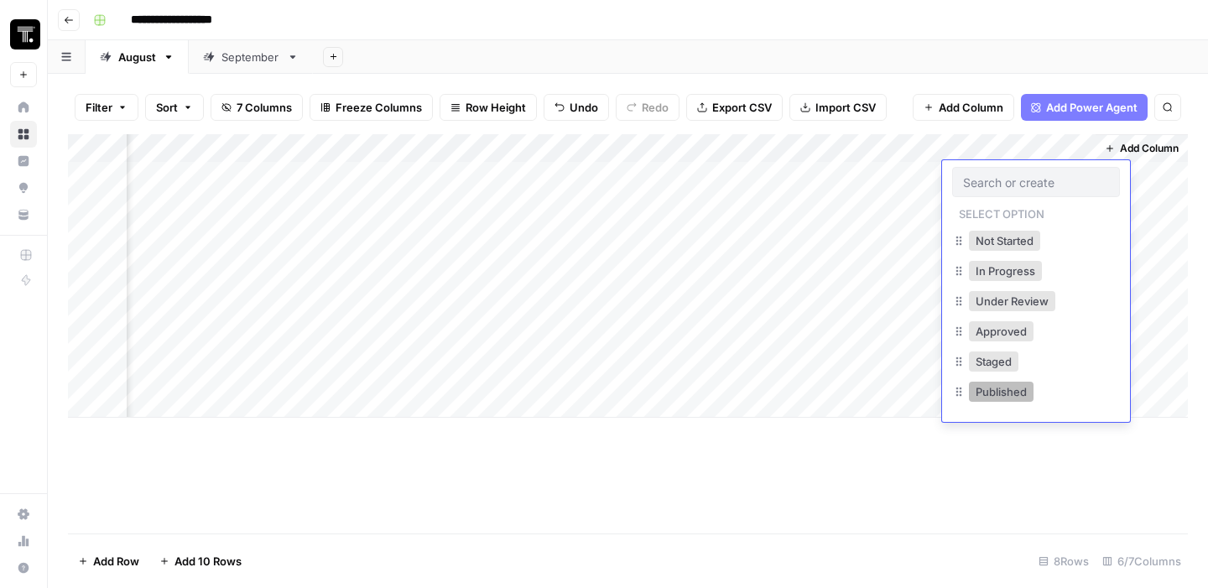
click at [1001, 392] on button "Published" at bounding box center [1001, 392] width 65 height 20
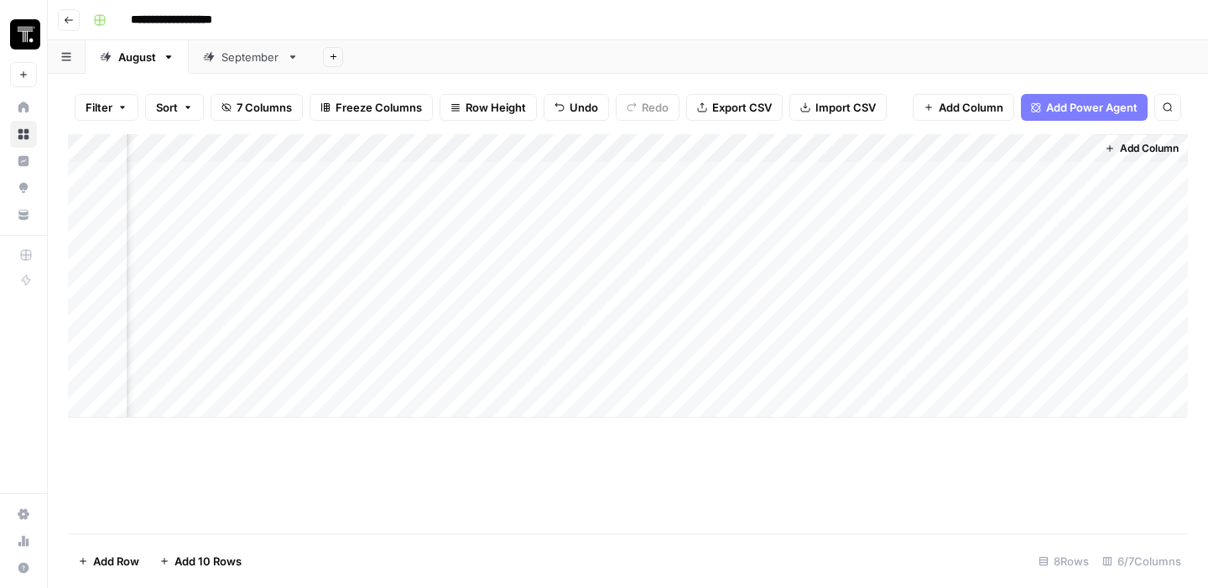
click at [1017, 207] on div "Add Column" at bounding box center [628, 275] width 1120 height 283
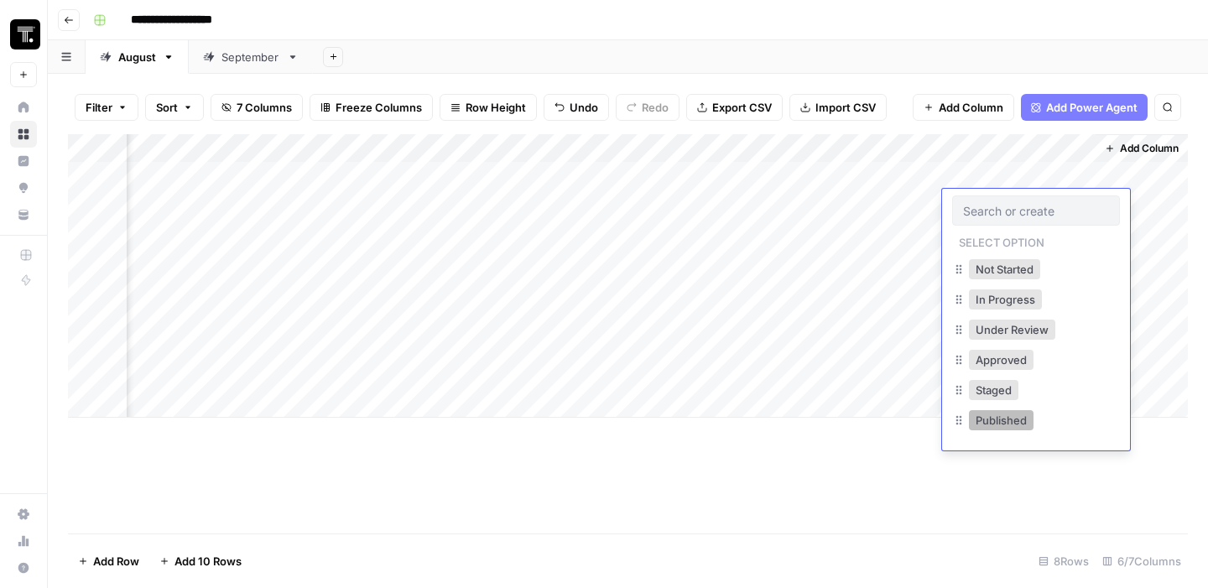
click at [990, 426] on button "Published" at bounding box center [1001, 420] width 65 height 20
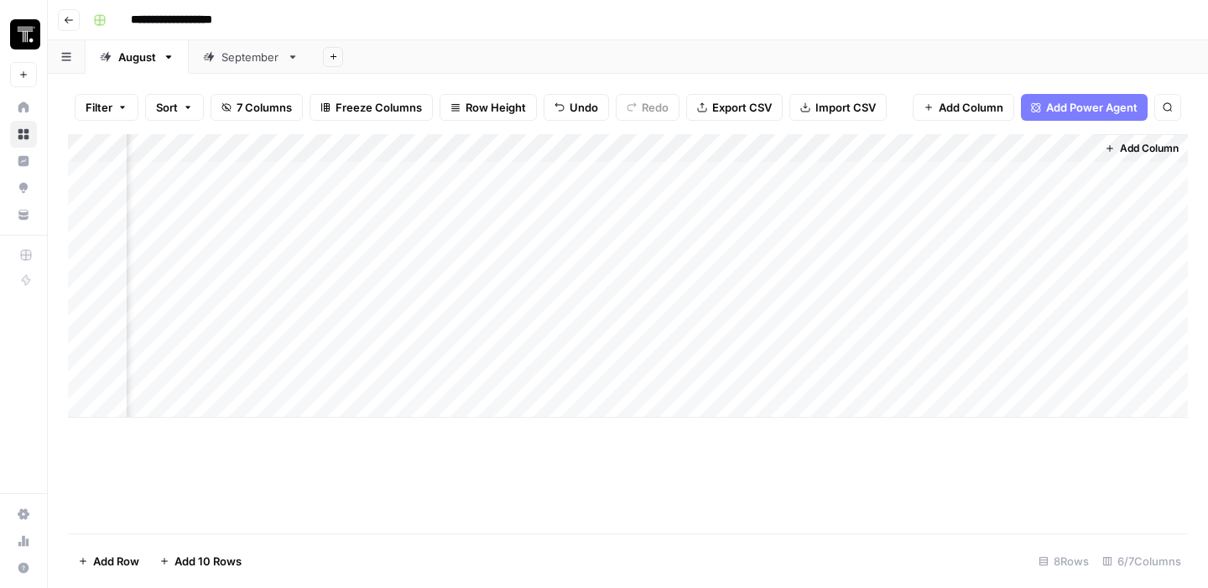
click at [990, 426] on div "Add Column" at bounding box center [628, 333] width 1120 height 399
click at [985, 231] on div "Add Column" at bounding box center [628, 275] width 1120 height 283
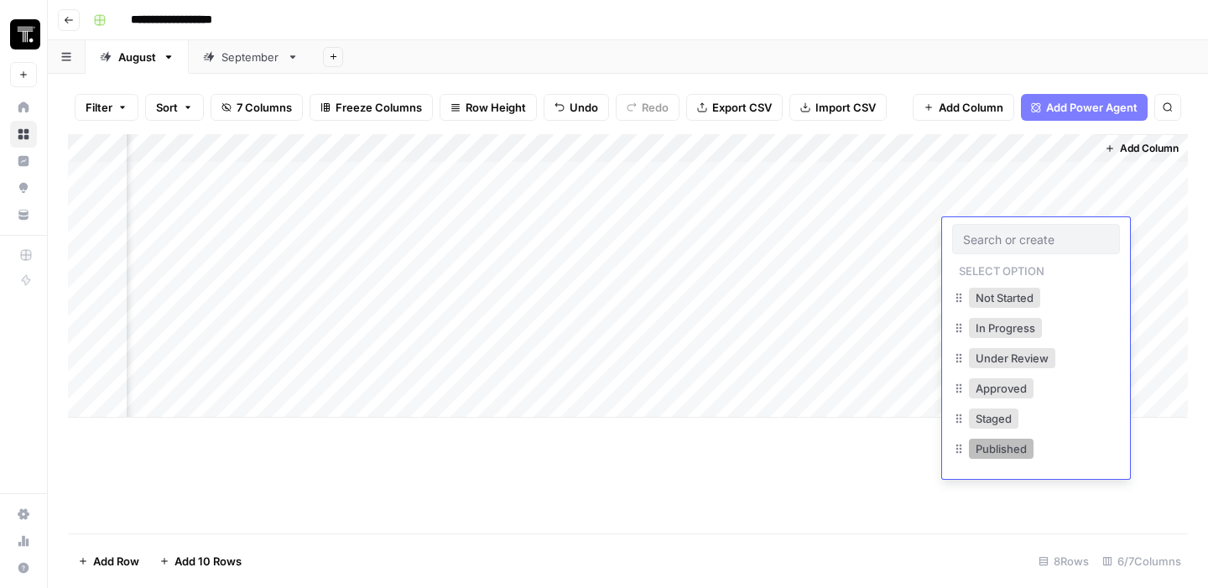
click at [991, 450] on button "Published" at bounding box center [1001, 449] width 65 height 20
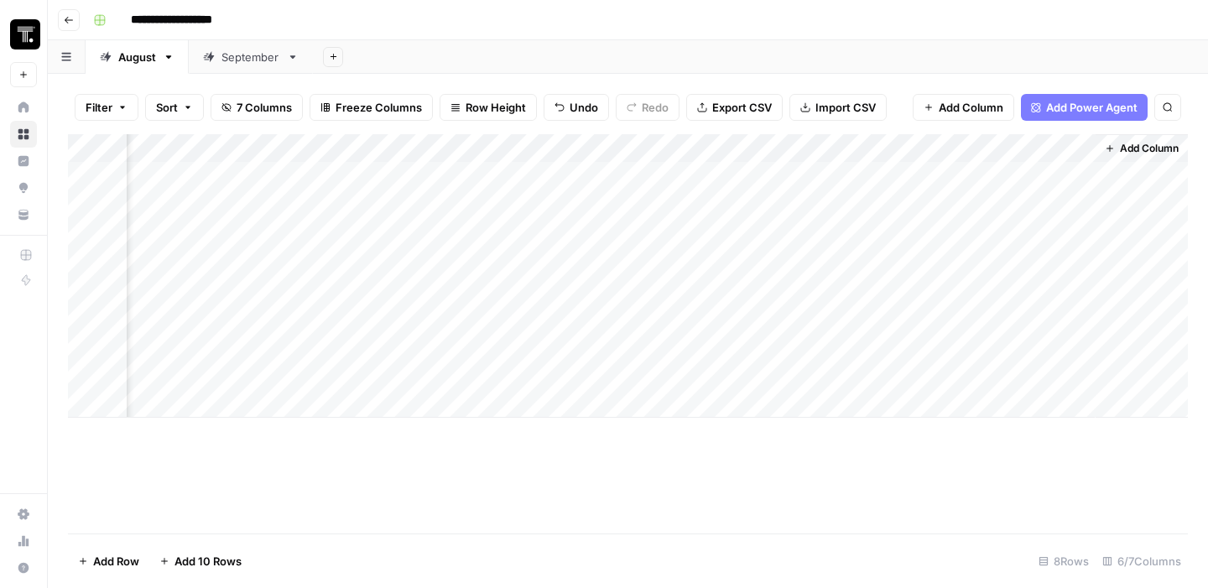
click at [992, 262] on div "Add Column" at bounding box center [628, 275] width 1120 height 283
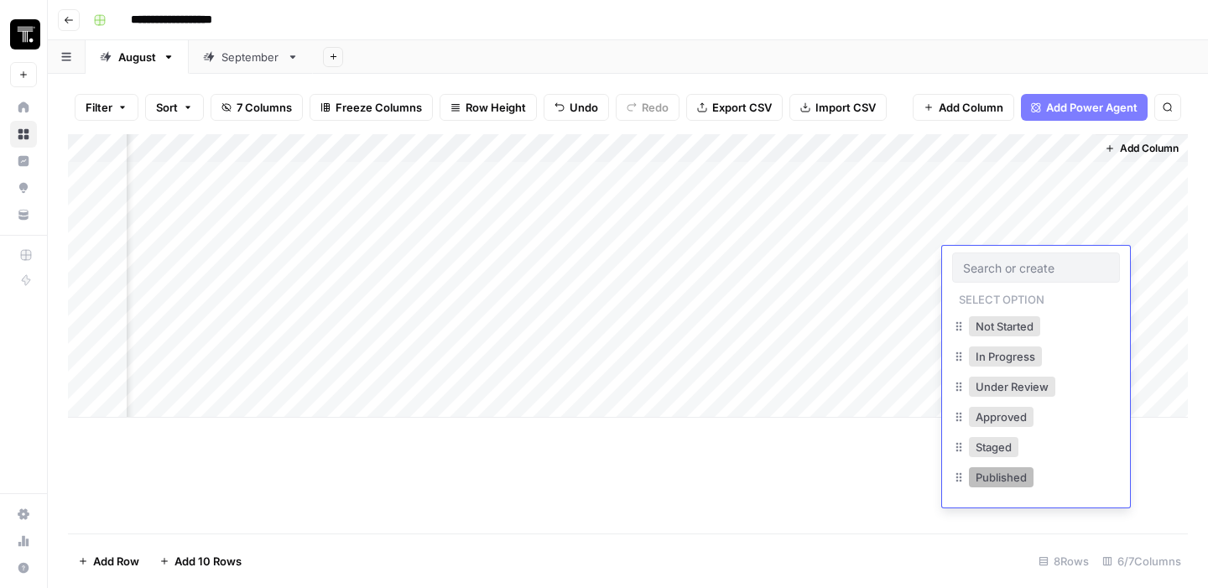
click at [996, 478] on button "Published" at bounding box center [1001, 477] width 65 height 20
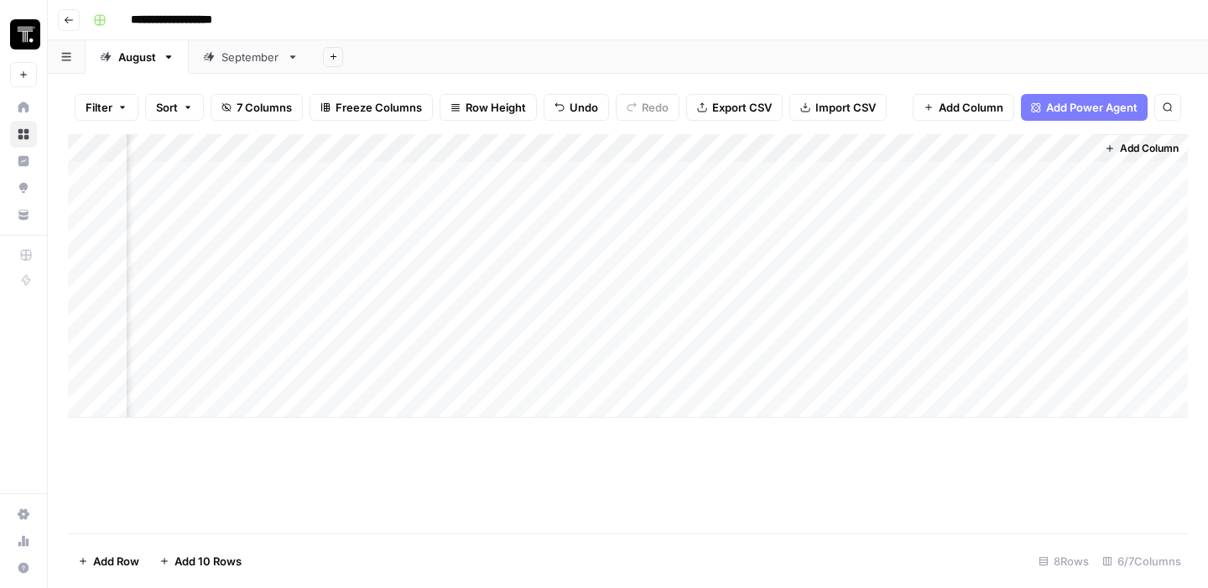
click at [1001, 330] on div "Add Column" at bounding box center [628, 275] width 1120 height 283
click at [1002, 325] on div "Add Column" at bounding box center [628, 275] width 1120 height 283
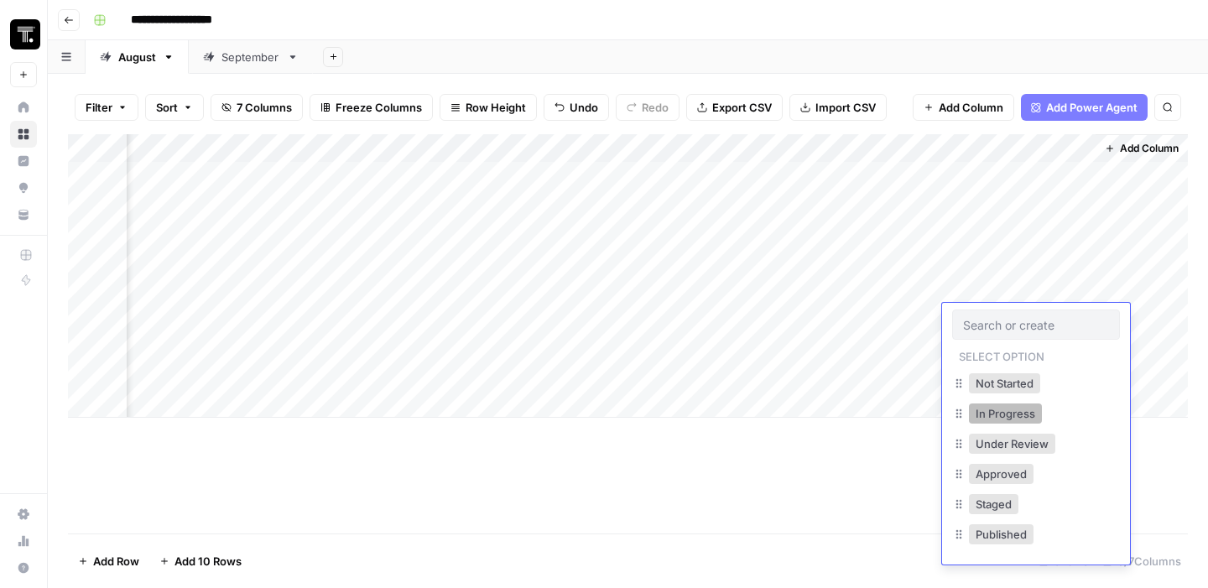
click at [1002, 419] on button "In Progress" at bounding box center [1005, 413] width 73 height 20
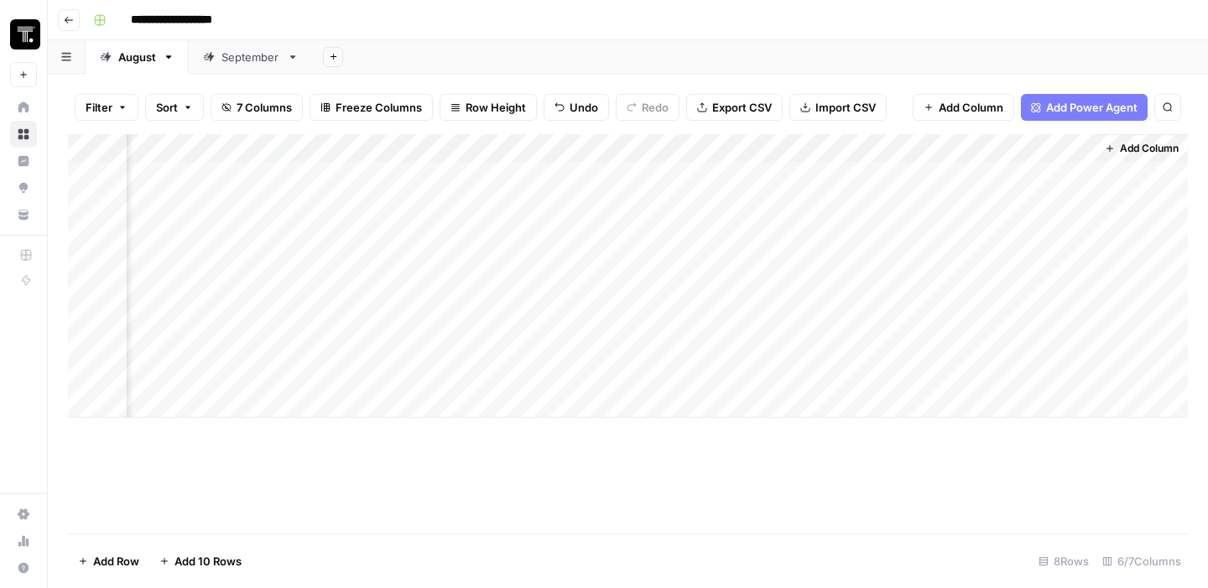
click at [996, 343] on div "Add Column" at bounding box center [628, 275] width 1120 height 283
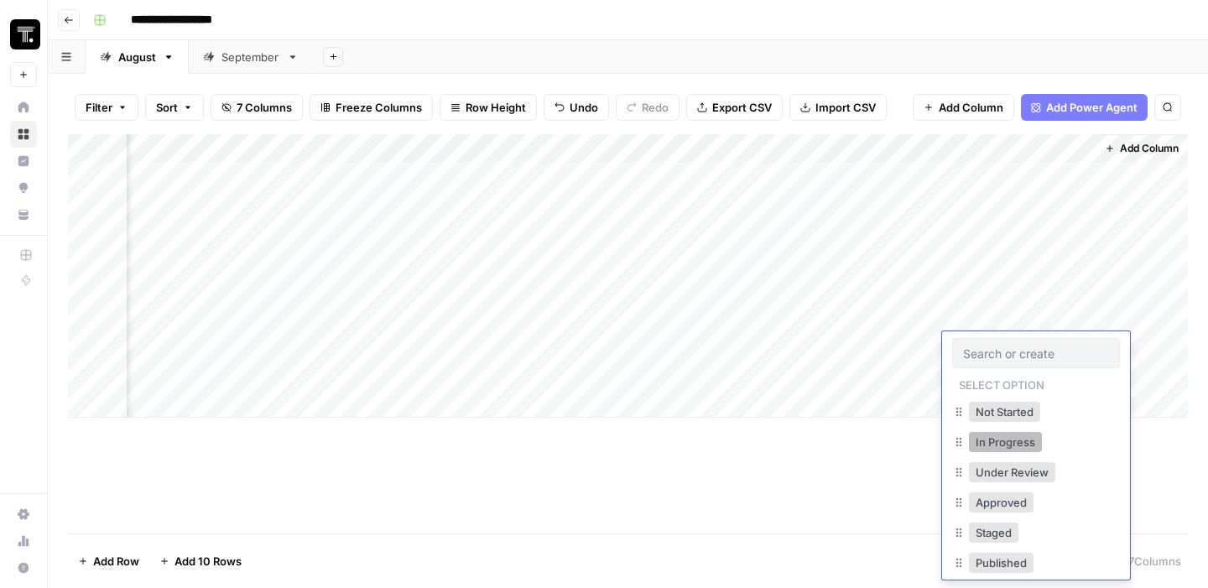
click at [991, 448] on button "In Progress" at bounding box center [1005, 442] width 73 height 20
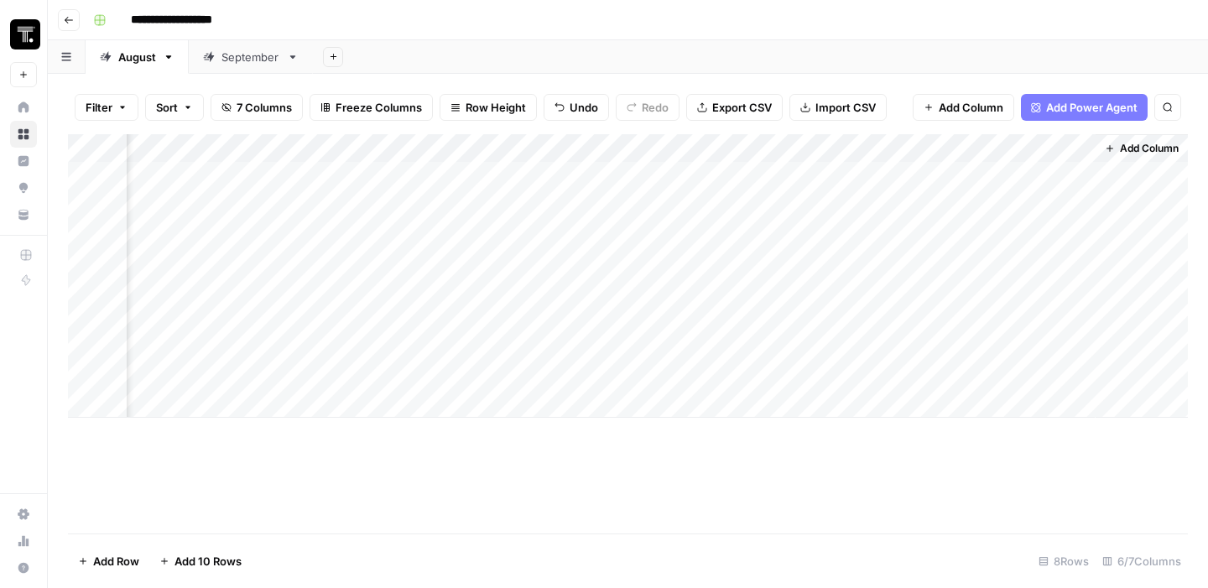
click at [985, 344] on div "Add Column" at bounding box center [628, 275] width 1120 height 283
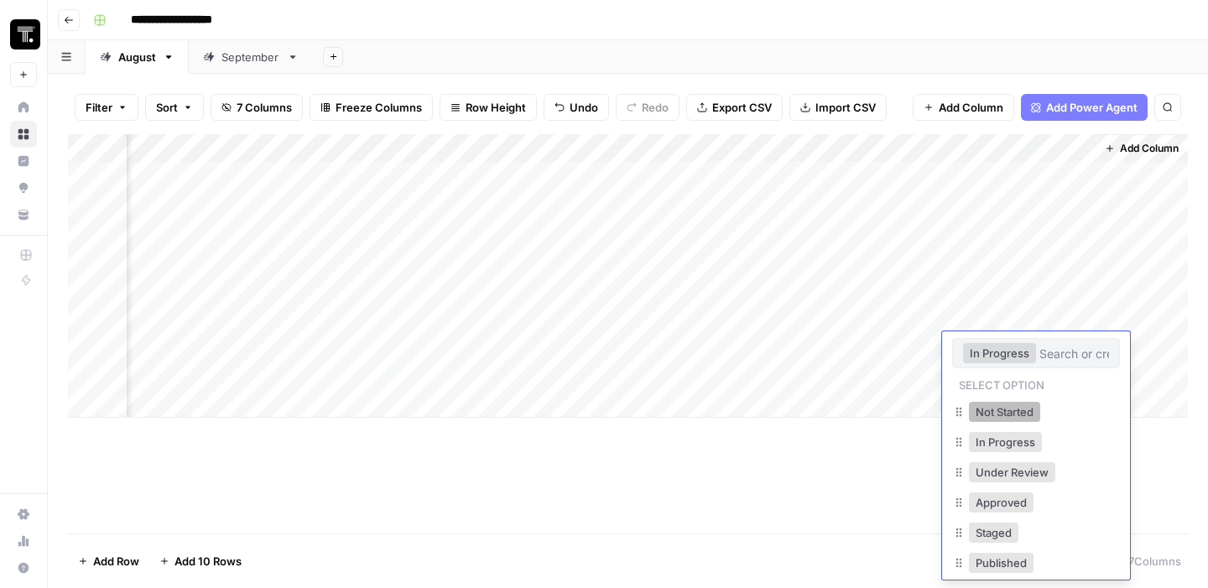
click at [979, 419] on button "Not Started" at bounding box center [1004, 412] width 71 height 20
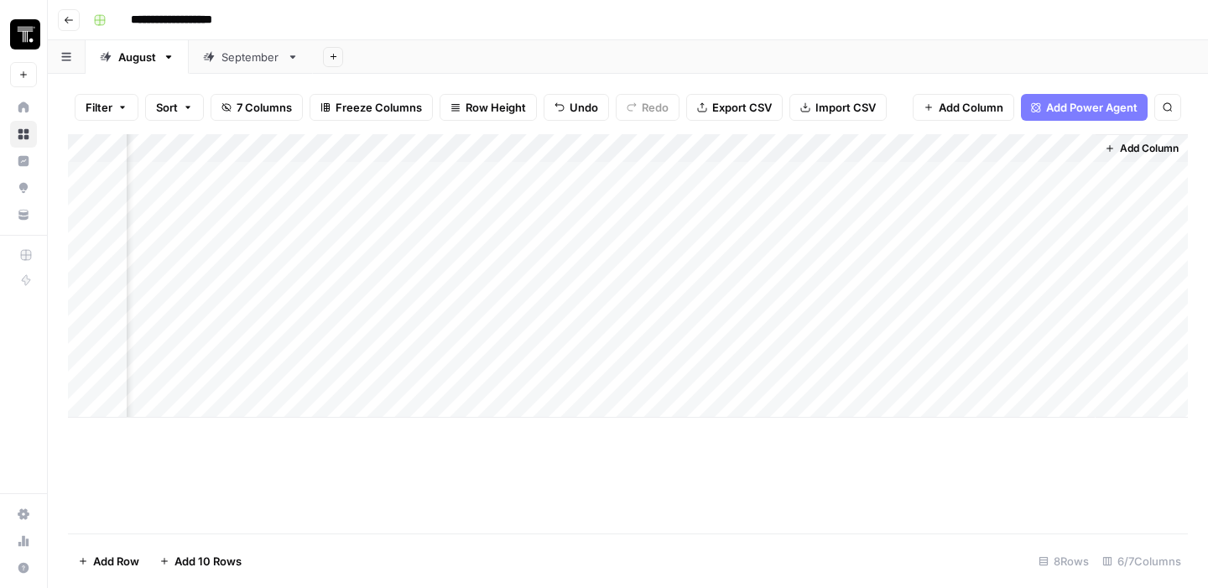
click at [979, 364] on div "Add Column" at bounding box center [628, 275] width 1120 height 283
click at [979, 372] on div "Add Column" at bounding box center [628, 275] width 1120 height 283
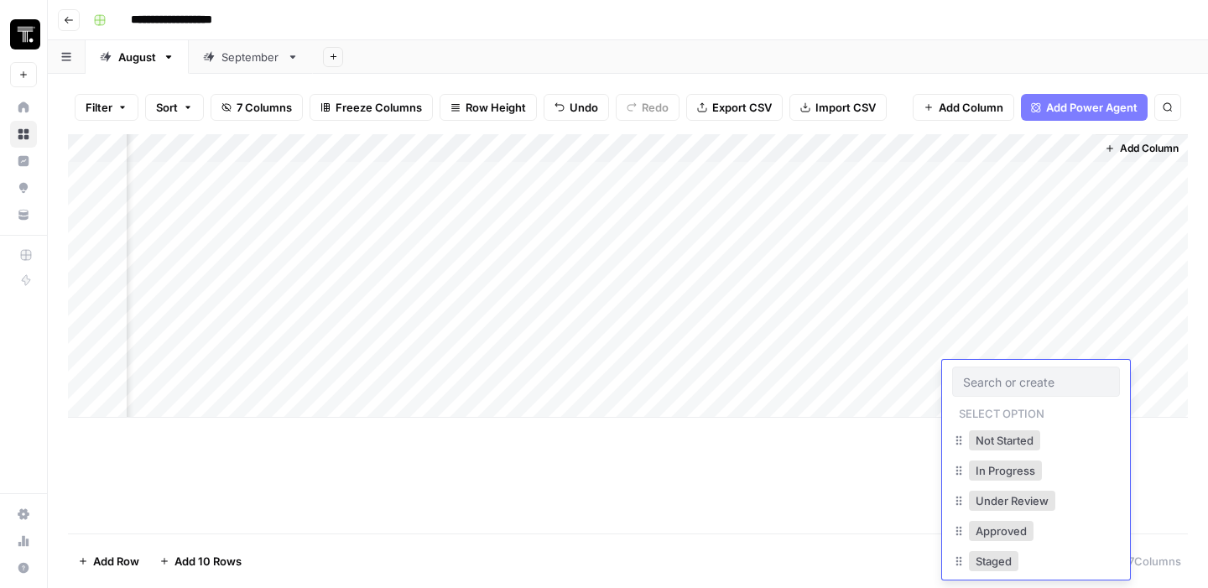
click at [979, 372] on div at bounding box center [1036, 382] width 168 height 30
click at [978, 443] on button "Not Started" at bounding box center [1004, 440] width 71 height 20
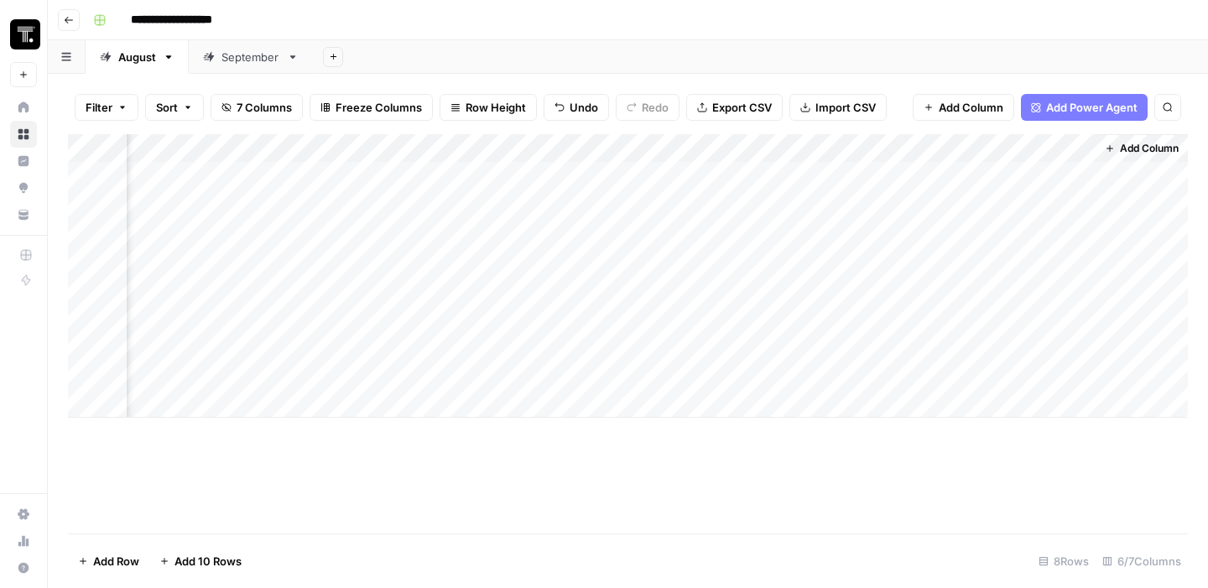
click at [876, 446] on div "Add Column" at bounding box center [628, 333] width 1120 height 399
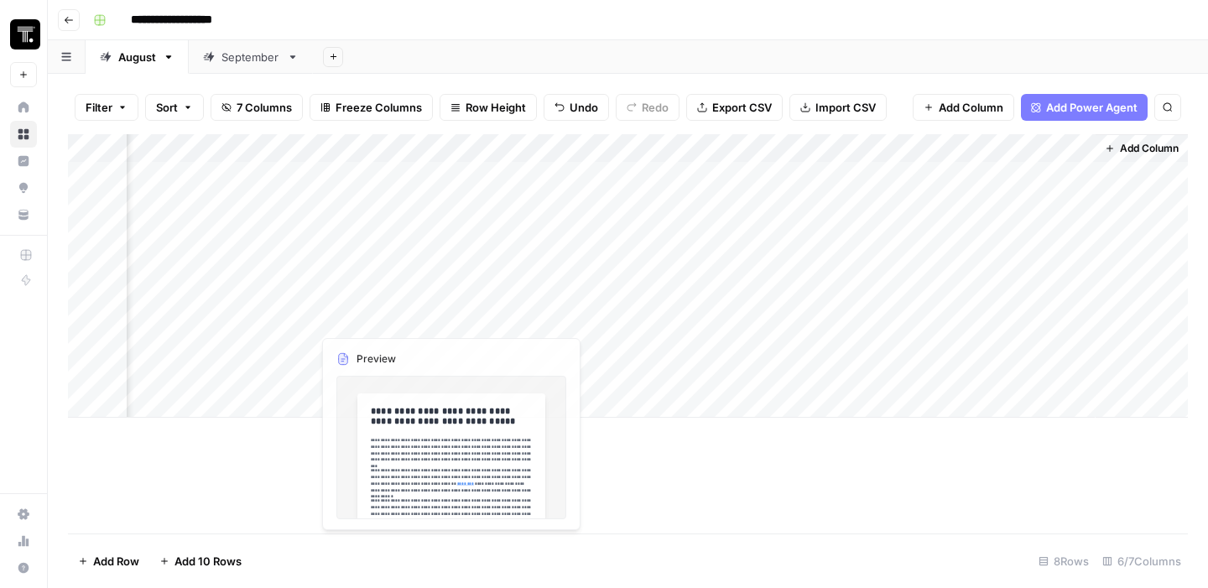
scroll to position [0, 0]
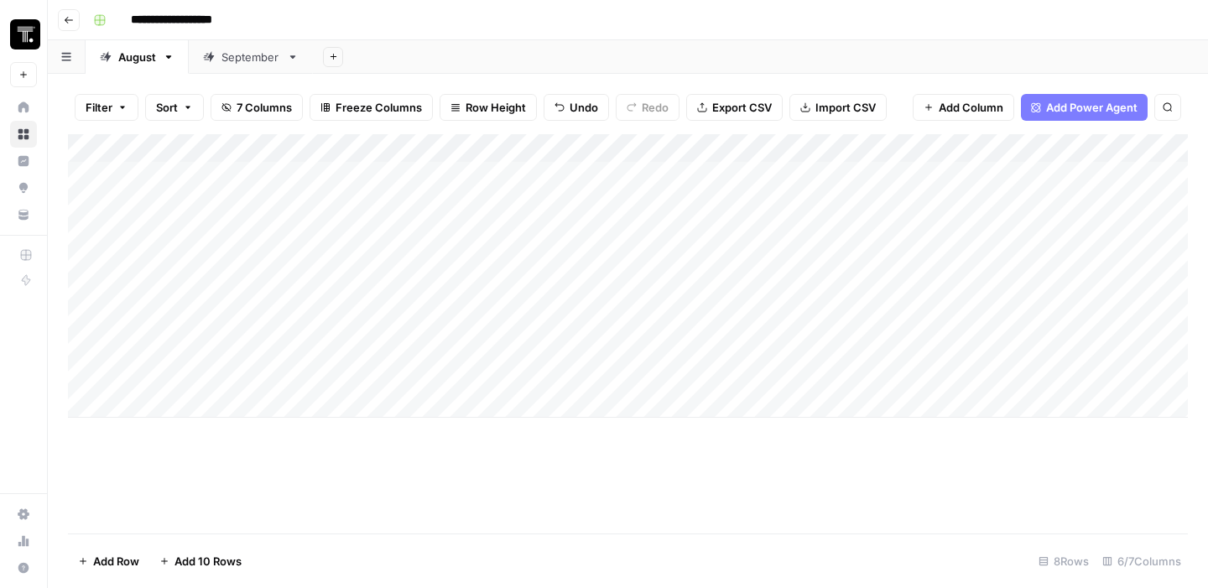
click at [71, 288] on div "Add Column" at bounding box center [628, 275] width 1120 height 283
click at [86, 289] on div "Add Column" at bounding box center [628, 275] width 1120 height 283
